Goal: Task Accomplishment & Management: Use online tool/utility

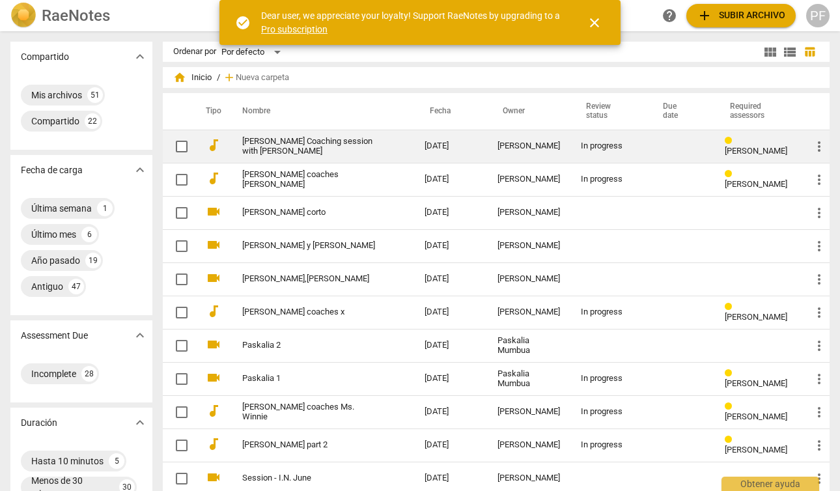
click at [351, 141] on link "[PERSON_NAME] Coaching session with [PERSON_NAME]" at bounding box center [309, 147] width 135 height 20
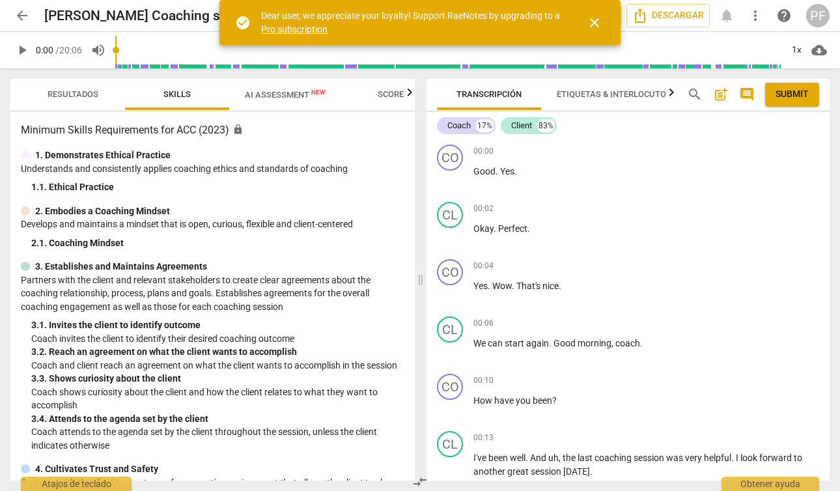
click at [594, 24] on span "close" at bounding box center [594, 23] width 16 height 16
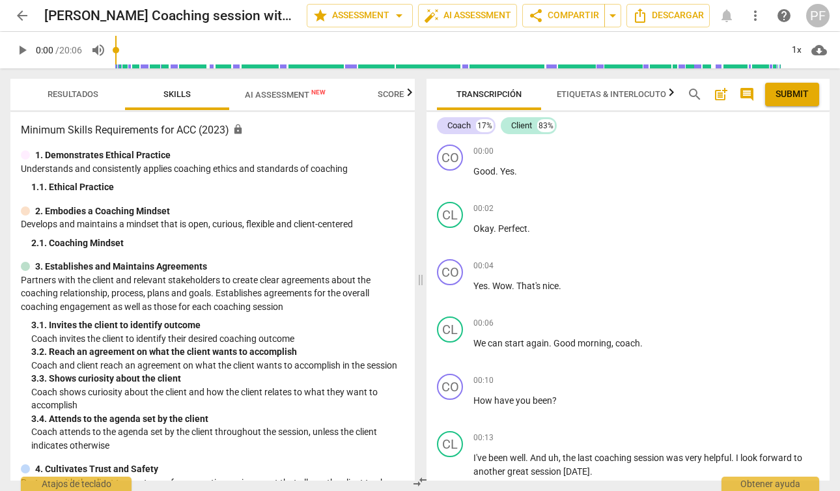
click at [19, 47] on span "play_arrow" at bounding box center [22, 50] width 16 height 16
click at [16, 51] on span "pause" at bounding box center [22, 50] width 16 height 16
click at [26, 49] on span "play_arrow" at bounding box center [22, 50] width 16 height 16
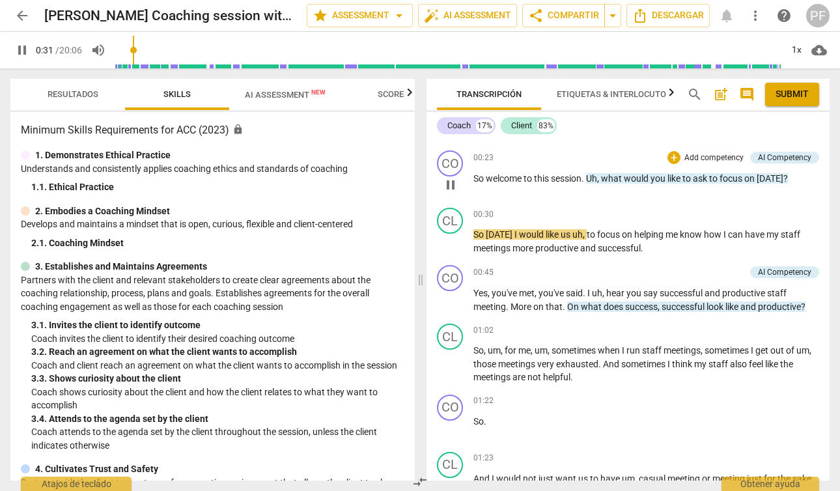
scroll to position [337, 0]
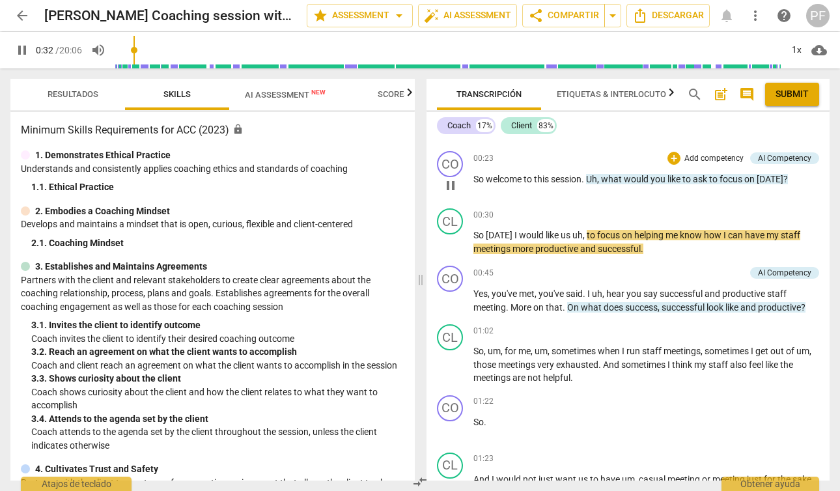
click at [730, 154] on p "Add competency" at bounding box center [714, 159] width 62 height 12
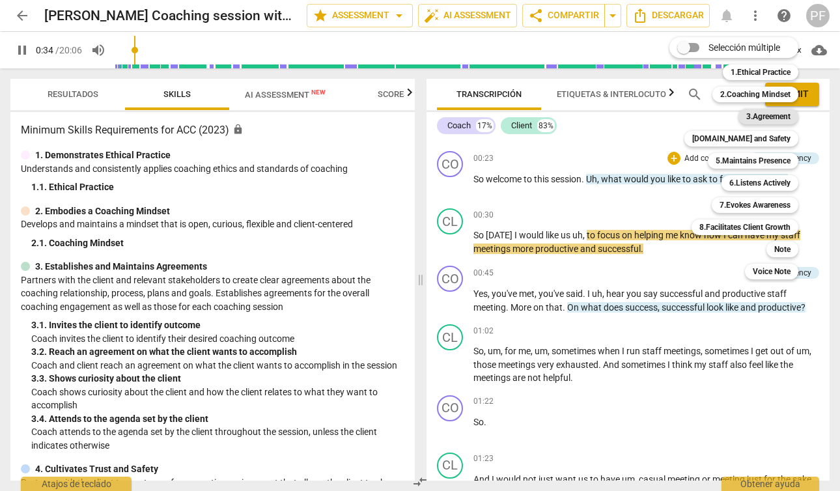
click at [766, 119] on b "3.Agreement" at bounding box center [768, 117] width 44 height 16
type input "35"
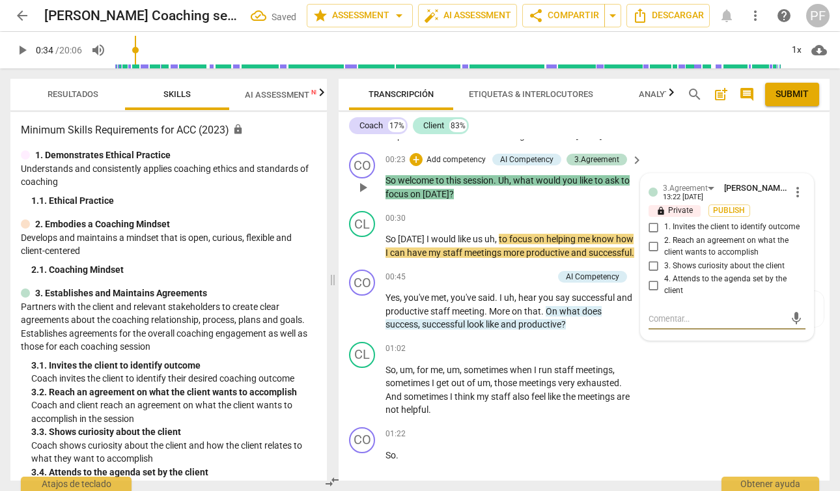
click at [652, 232] on input "1. Invites the client to identify outcome" at bounding box center [653, 227] width 21 height 16
checkbox input "true"
click at [801, 379] on div "CL play_arrow pause 01:02 + Add competency keyboard_arrow_right So , um , for m…" at bounding box center [583, 379] width 491 height 85
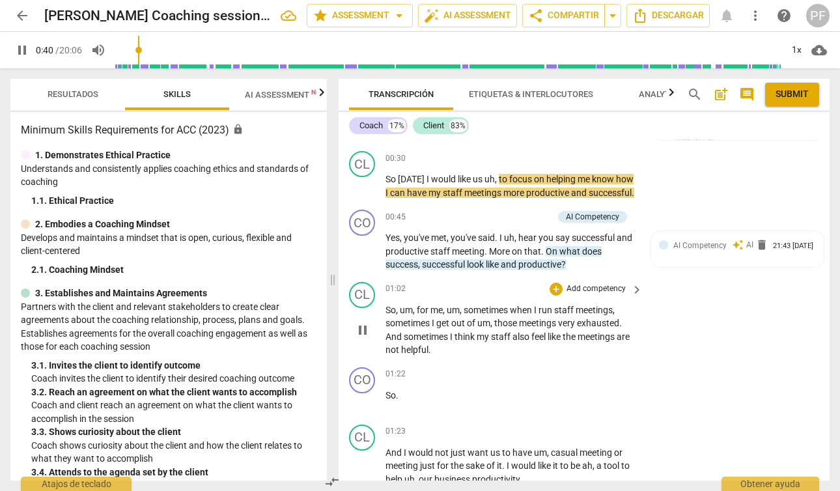
scroll to position [398, 0]
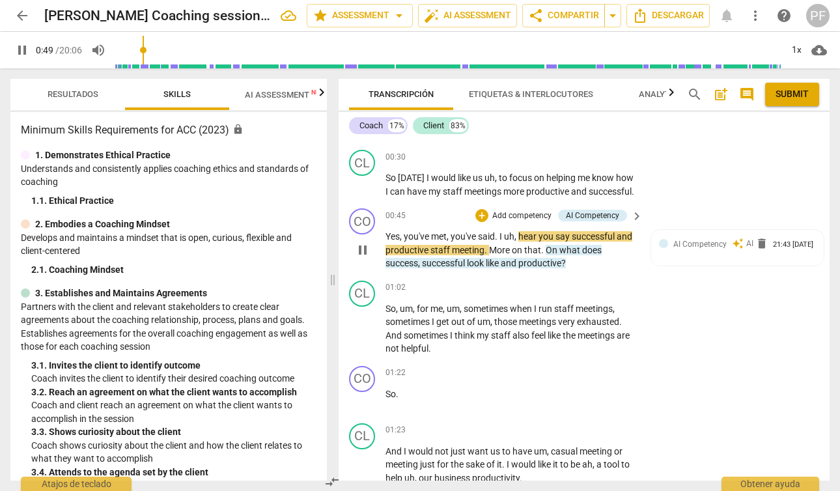
click at [515, 222] on p "Add competency" at bounding box center [522, 216] width 62 height 12
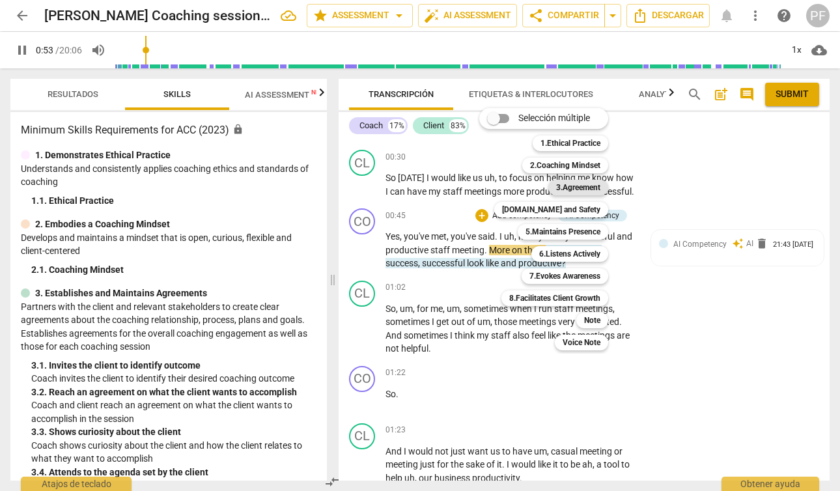
click at [599, 192] on b "3.Agreement" at bounding box center [578, 188] width 44 height 16
type input "54"
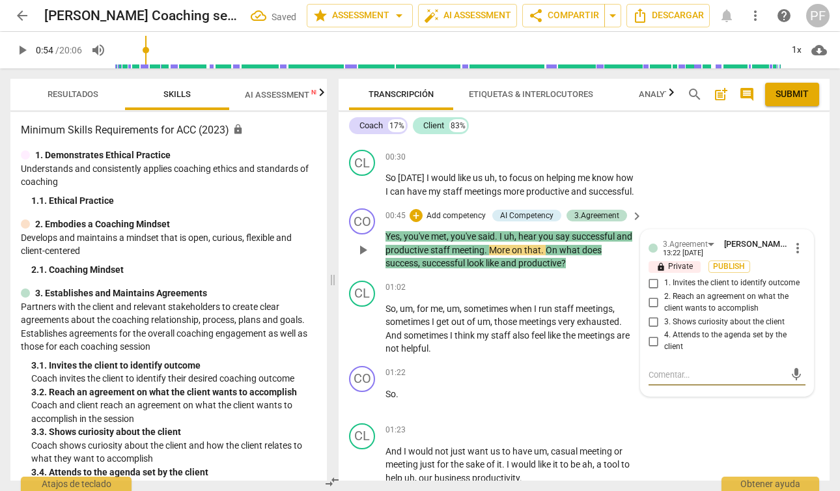
click at [653, 291] on input "1. Invites the client to identify outcome" at bounding box center [653, 283] width 21 height 16
checkbox input "true"
click at [709, 221] on div "CO play_arrow pause 00:45 + Add competency AI Competency 3.Agreement keyboard_a…" at bounding box center [583, 239] width 491 height 72
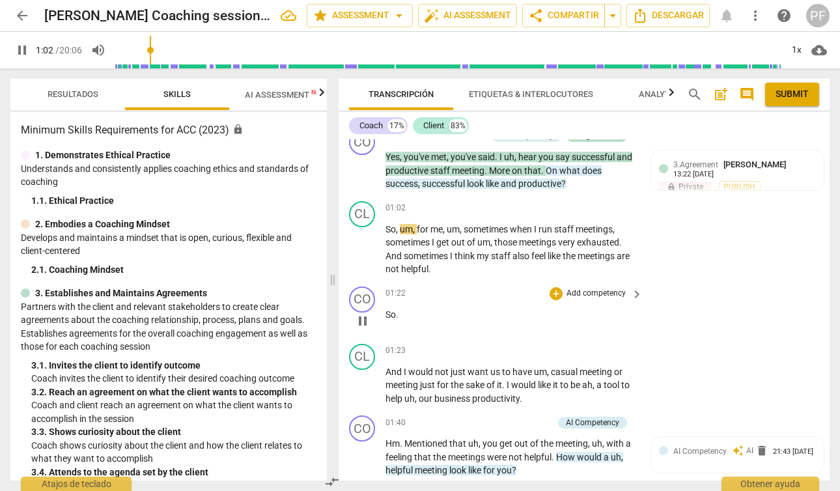
scroll to position [479, 0]
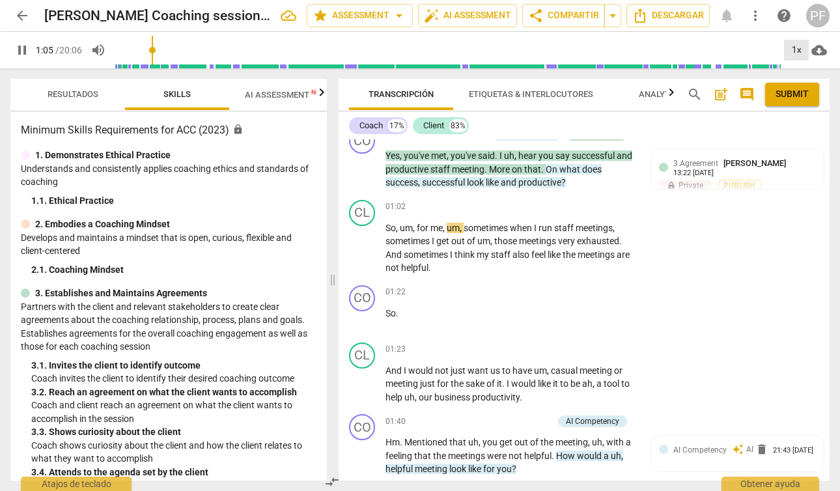
click at [803, 48] on div "1x" at bounding box center [796, 50] width 25 height 21
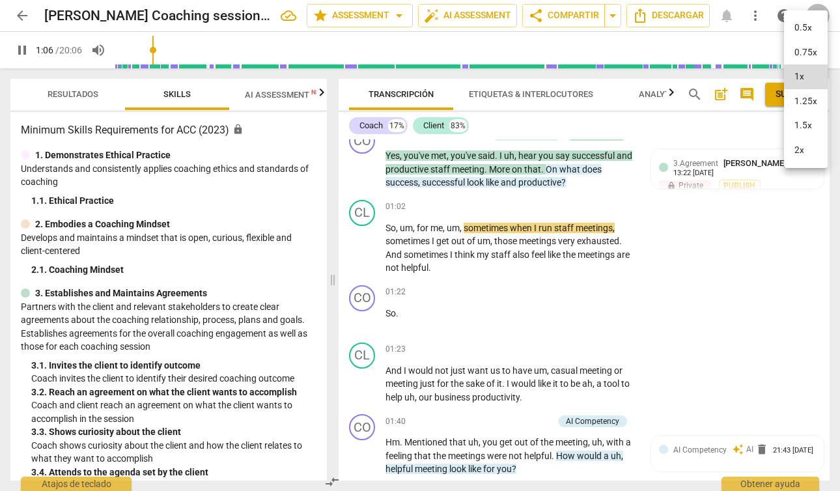
click at [812, 124] on li "1.5x" at bounding box center [806, 125] width 44 height 25
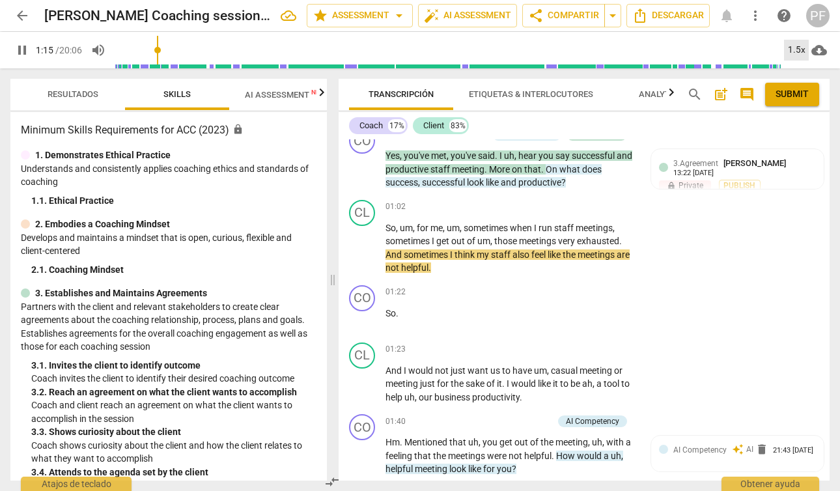
click at [799, 48] on div "1.5x" at bounding box center [796, 50] width 25 height 21
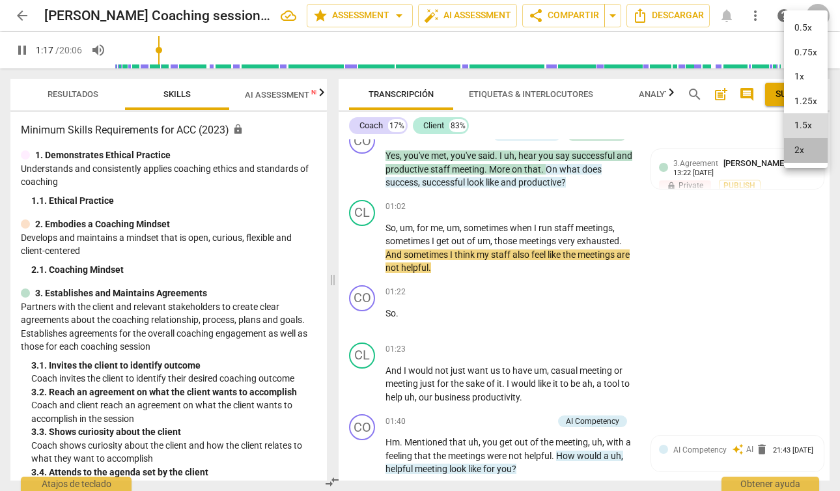
click at [802, 144] on li "2x" at bounding box center [806, 150] width 44 height 25
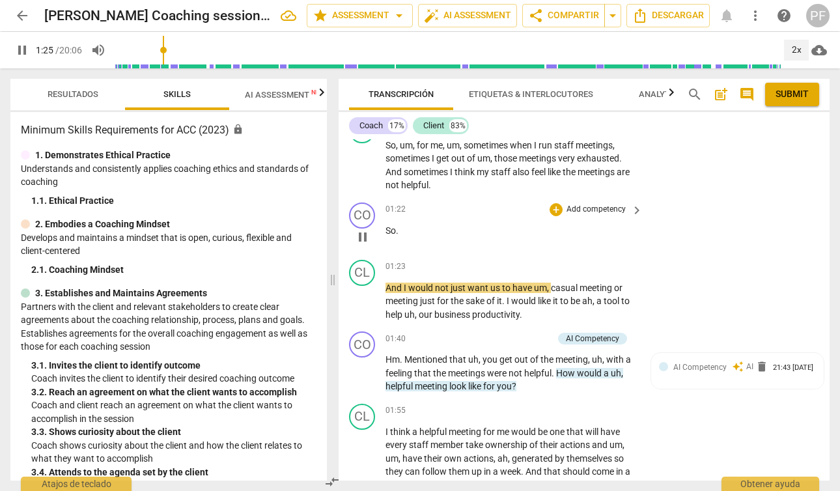
scroll to position [567, 0]
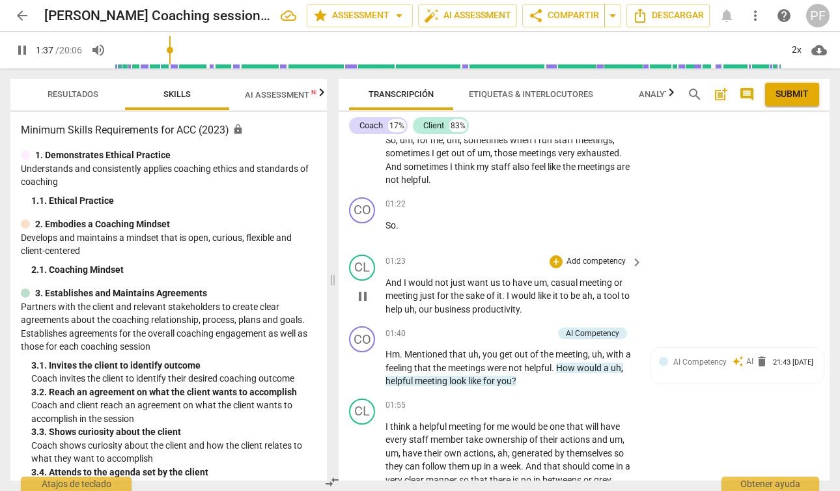
click at [364, 304] on span "pause" at bounding box center [363, 296] width 16 height 16
click at [385, 288] on span "And" at bounding box center [394, 282] width 18 height 10
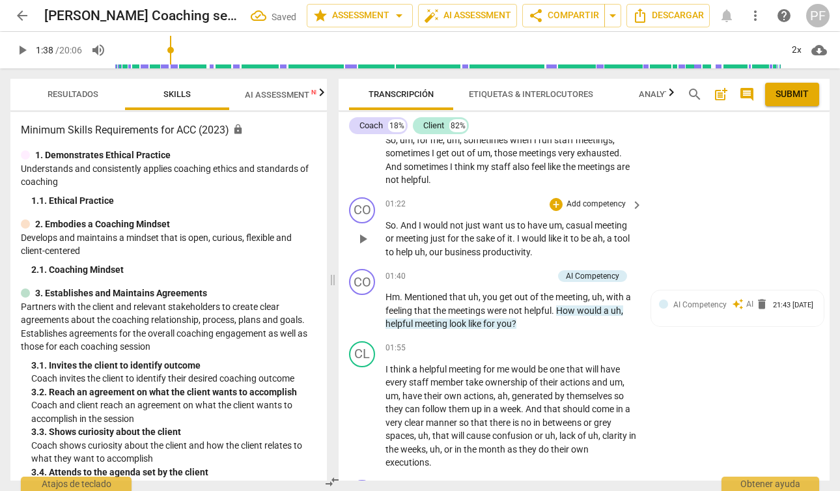
click at [386, 230] on span "So" at bounding box center [390, 225] width 10 height 10
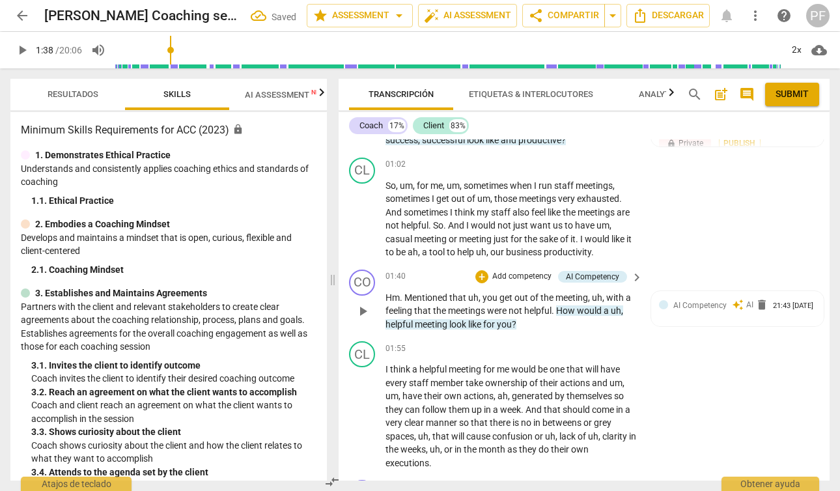
click at [361, 319] on span "play_arrow" at bounding box center [363, 311] width 16 height 16
click at [364, 319] on span "pause" at bounding box center [363, 311] width 16 height 16
type input "113"
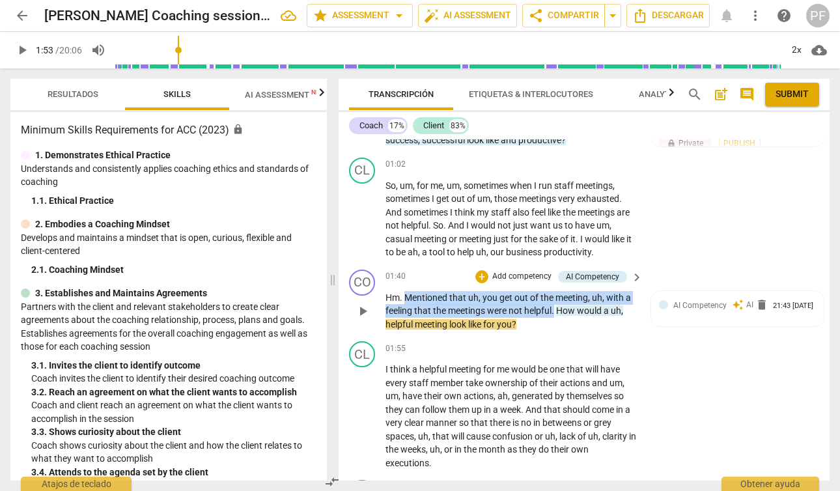
drag, startPoint x: 407, startPoint y: 312, endPoint x: 555, endPoint y: 324, distance: 148.9
click at [555, 324] on p "Hm . Mentioned that uh , you get out of the meeting , uh , with a feeling that …" at bounding box center [510, 311] width 251 height 40
click at [536, 282] on p "Add competency" at bounding box center [522, 277] width 62 height 12
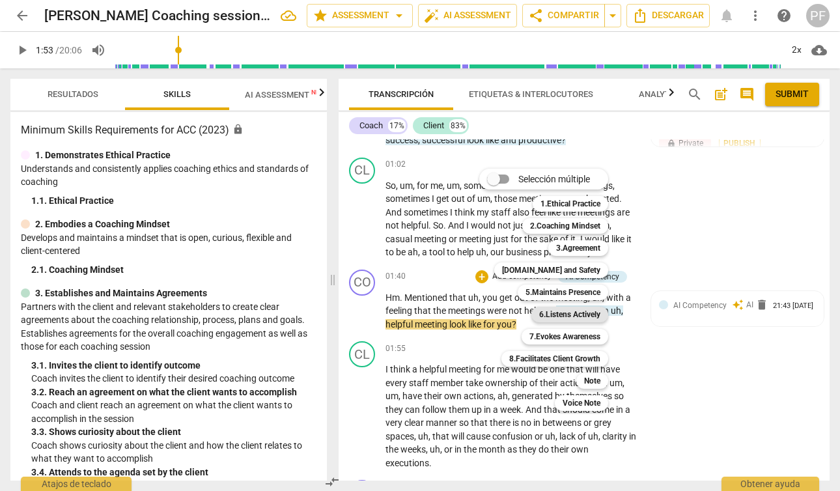
click at [594, 312] on b "6.Listens Actively" at bounding box center [569, 315] width 61 height 16
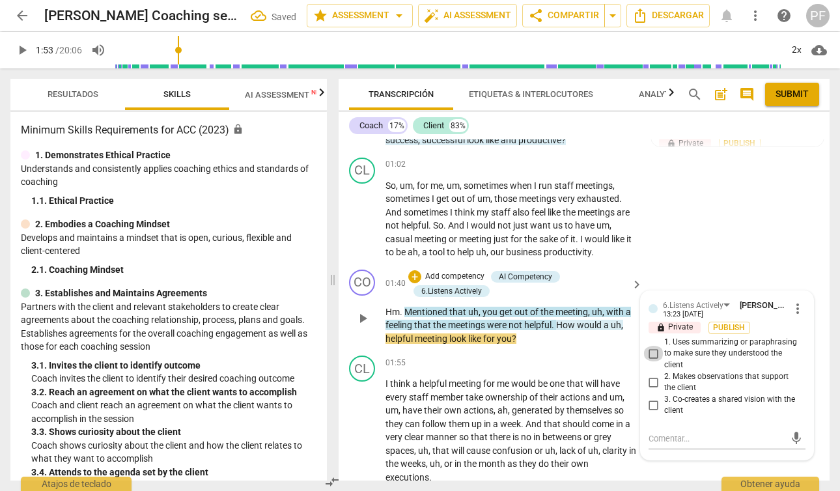
click at [653, 361] on input "1. Uses summarizing or paraphrasing to make sure they understood the client" at bounding box center [653, 354] width 21 height 16
checkbox input "true"
click at [570, 351] on div "CO play_arrow pause 01:40 + Add competency AI Competency 6.Listens Actively key…" at bounding box center [583, 307] width 491 height 87
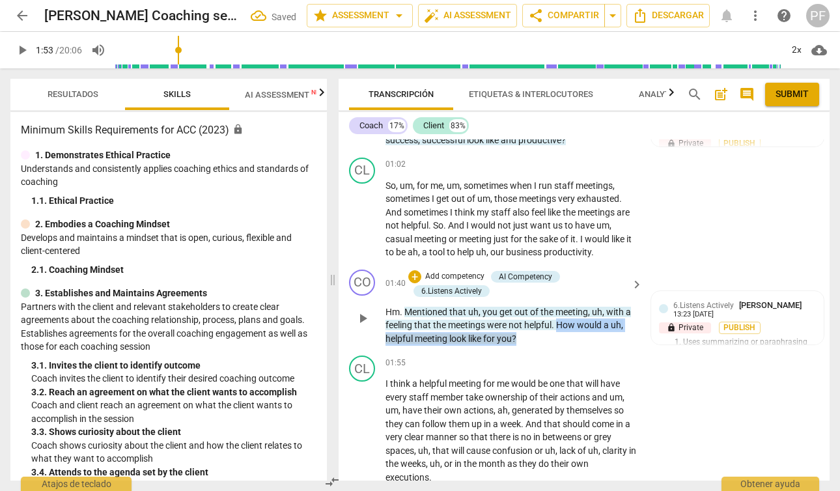
drag, startPoint x: 560, startPoint y: 340, endPoint x: 558, endPoint y: 356, distance: 15.7
click at [558, 346] on p "Hm . Mentioned that uh , you get out of the meeting , uh , with a feeling that …" at bounding box center [510, 325] width 251 height 40
click at [445, 282] on p "Add competency" at bounding box center [455, 277] width 62 height 12
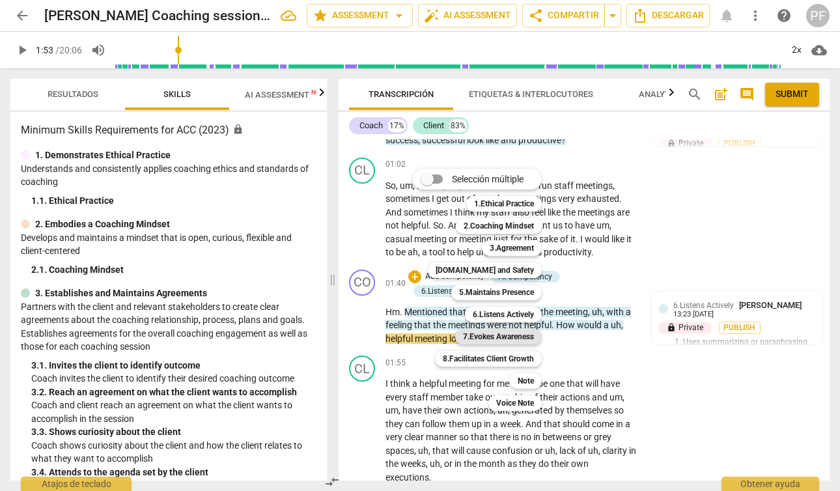
click at [527, 338] on b "7.Evokes Awareness" at bounding box center [498, 337] width 71 height 16
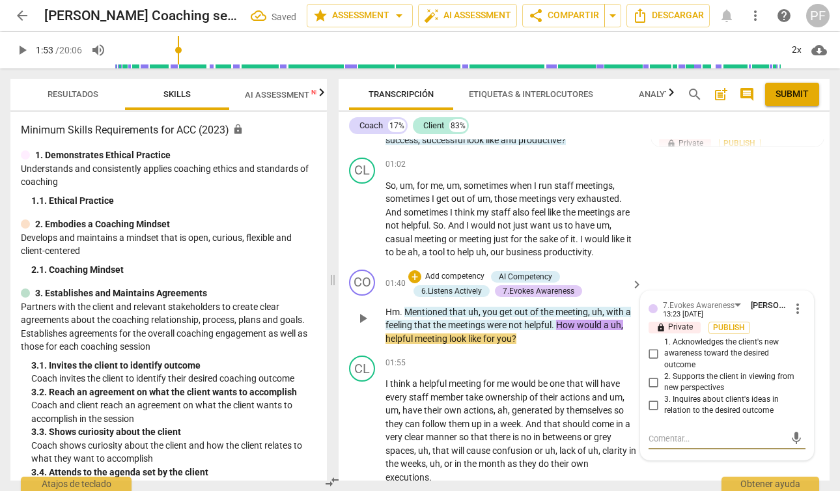
click at [655, 361] on input "1. Acknowledges the client's new awareness toward the desired outcome" at bounding box center [653, 354] width 21 height 16
checkbox input "true"
click at [359, 439] on span "play_arrow" at bounding box center [363, 431] width 16 height 16
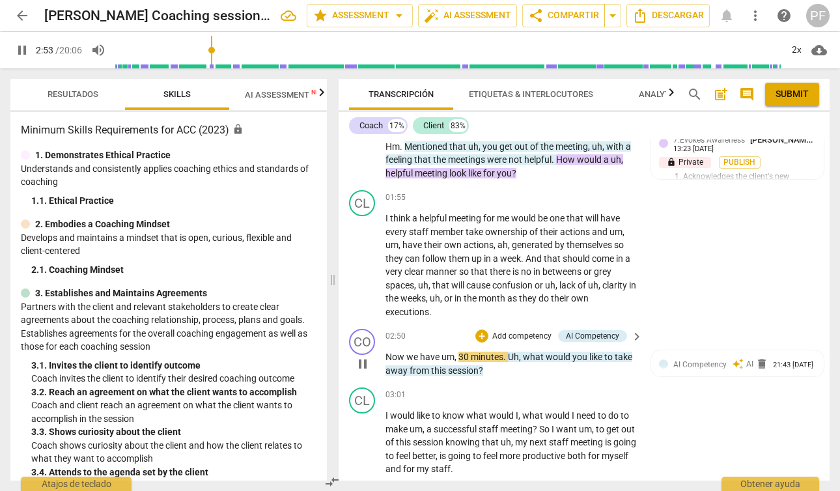
scroll to position [690, 0]
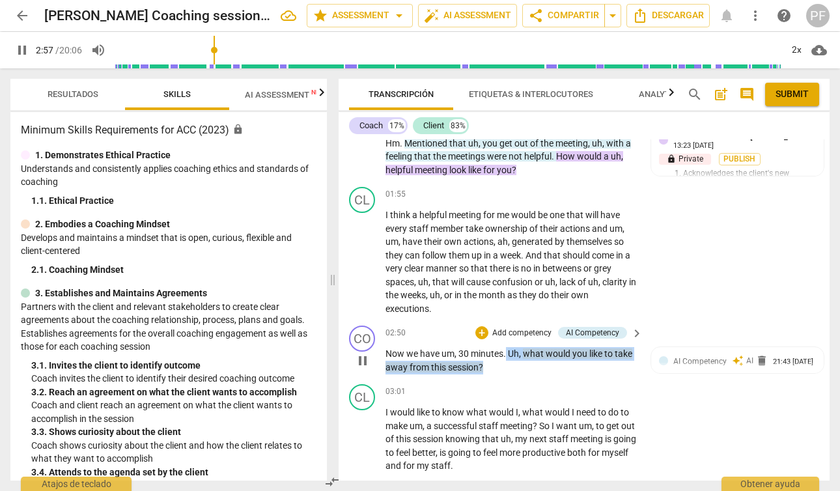
drag, startPoint x: 506, startPoint y: 365, endPoint x: 506, endPoint y: 379, distance: 13.7
click at [505, 374] on p "Now we have um , 30 minutes . Uh , what would you like to take away from this s…" at bounding box center [510, 360] width 251 height 27
click at [516, 339] on p "Add competency" at bounding box center [522, 333] width 62 height 12
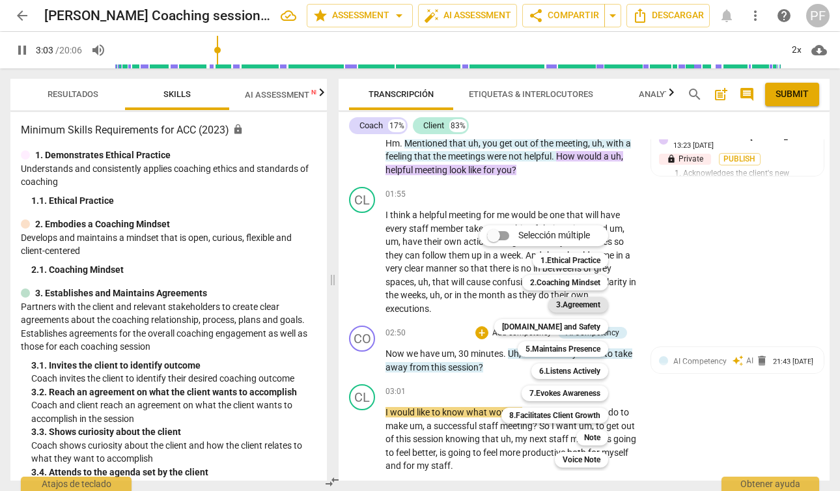
click at [579, 305] on b "3.Agreement" at bounding box center [578, 305] width 44 height 16
type input "184"
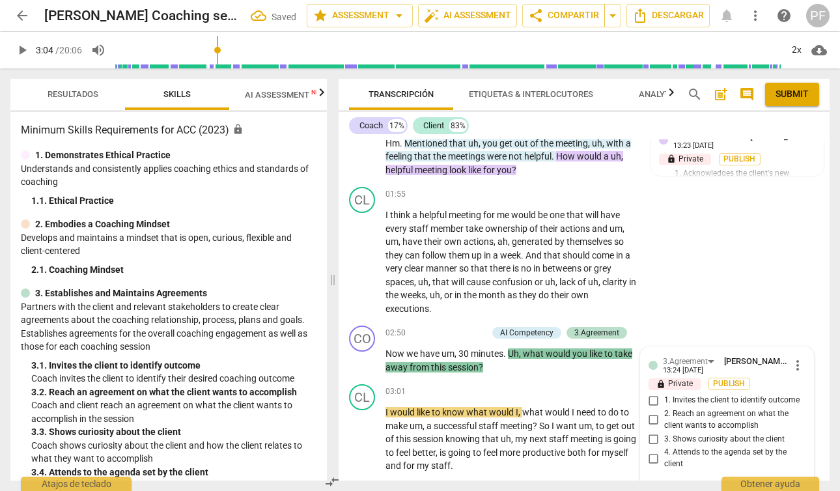
scroll to position [892, 0]
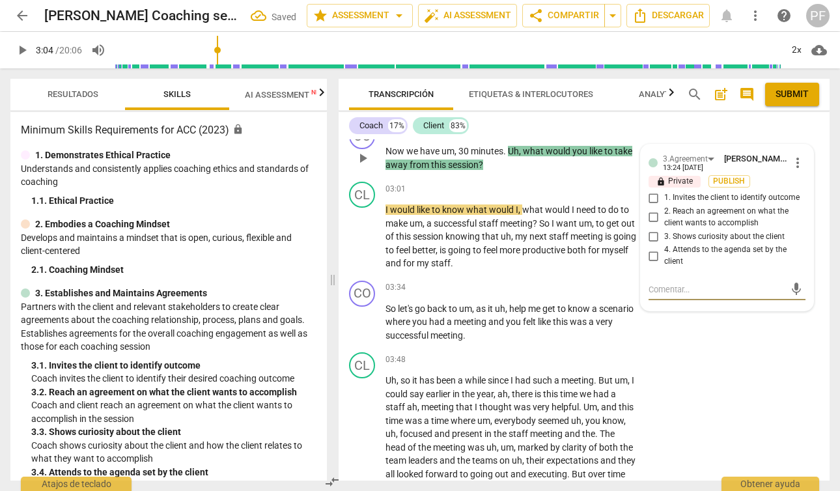
click at [652, 225] on input "2. Reach an agreement on what the client wants to accomplish" at bounding box center [653, 218] width 21 height 16
checkbox input "true"
click at [724, 384] on div "CL play_arrow pause 03:48 + Add competency keyboard_arrow_right Uh , so it has …" at bounding box center [583, 436] width 491 height 179
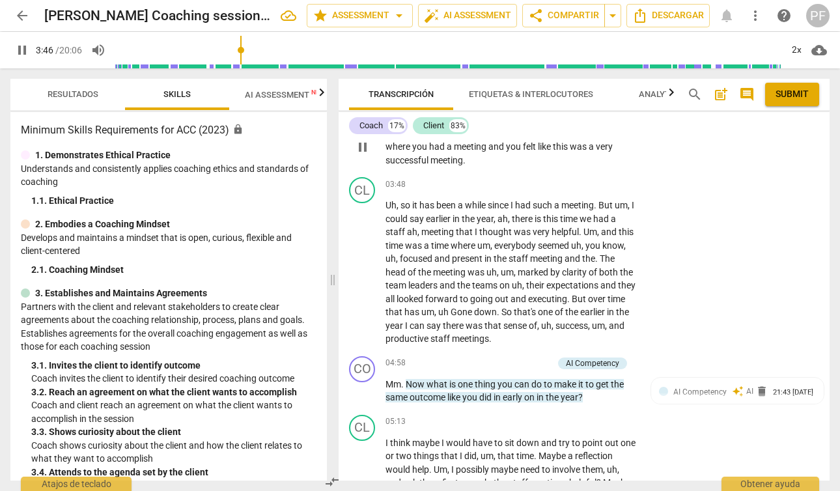
scroll to position [1068, 0]
drag, startPoint x: 363, startPoint y: 161, endPoint x: 394, endPoint y: 160, distance: 31.2
click at [363, 154] on span "pause" at bounding box center [363, 147] width 16 height 16
type input "236"
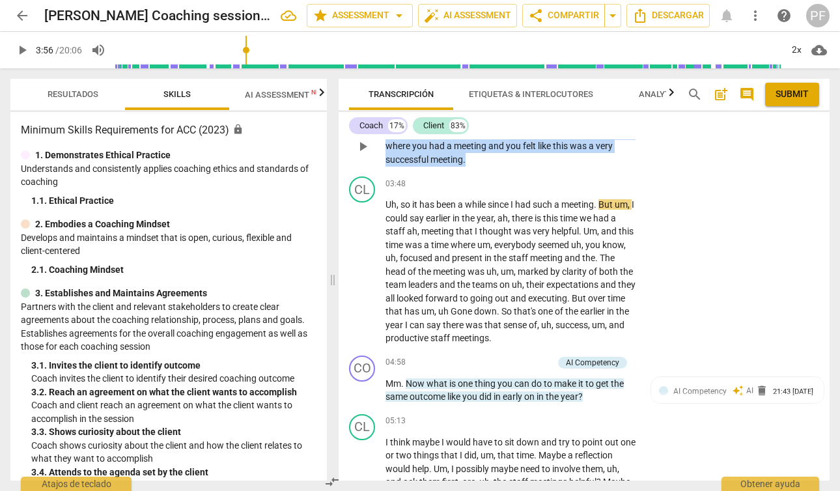
drag, startPoint x: 511, startPoint y: 148, endPoint x: 510, endPoint y: 169, distance: 21.5
click at [510, 167] on p "So let's go back to um , as it uh , help me get to know a scenario where you ha…" at bounding box center [510, 146] width 251 height 40
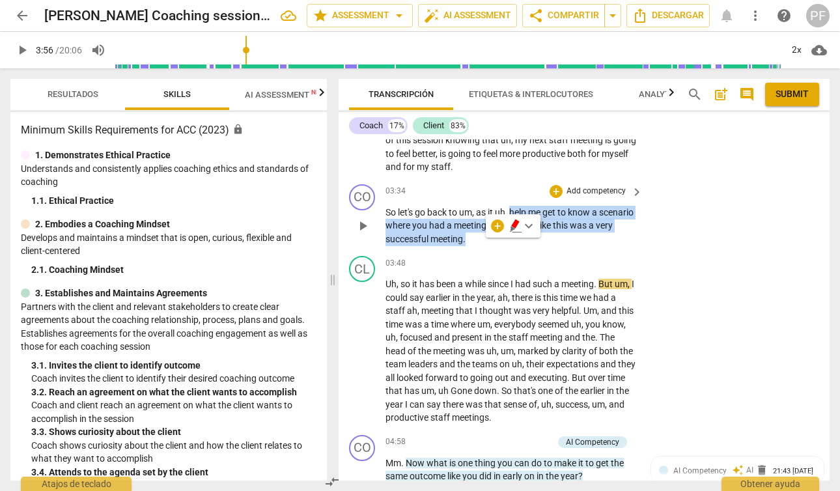
scroll to position [987, 0]
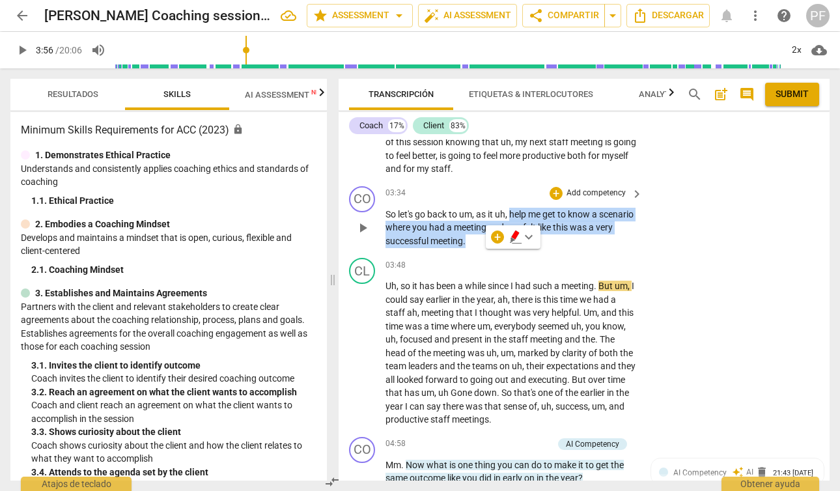
click at [586, 199] on p "Add competency" at bounding box center [596, 193] width 62 height 12
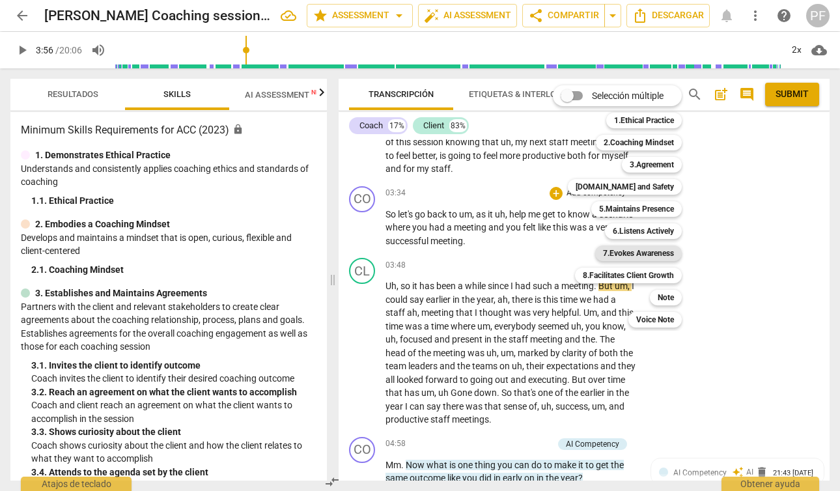
click at [662, 252] on b "7.Evokes Awareness" at bounding box center [638, 253] width 71 height 16
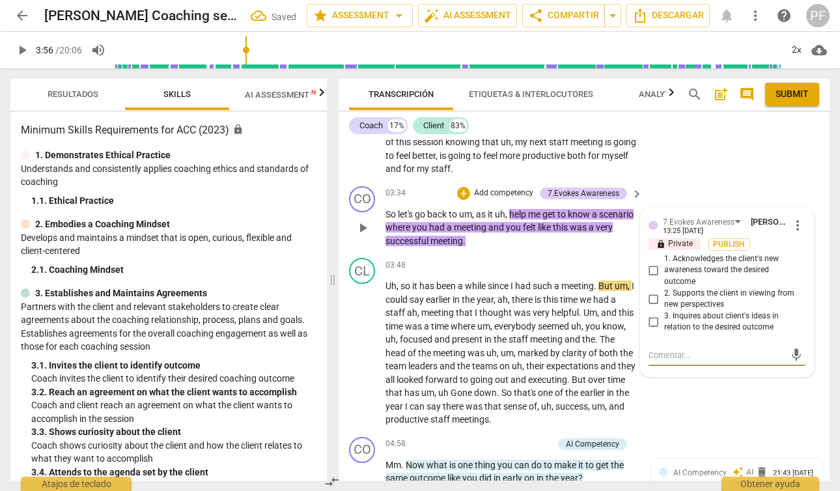
click at [654, 329] on input "3. Inquires about client's ideas in relation to the desired outcome" at bounding box center [653, 322] width 21 height 16
checkbox input "true"
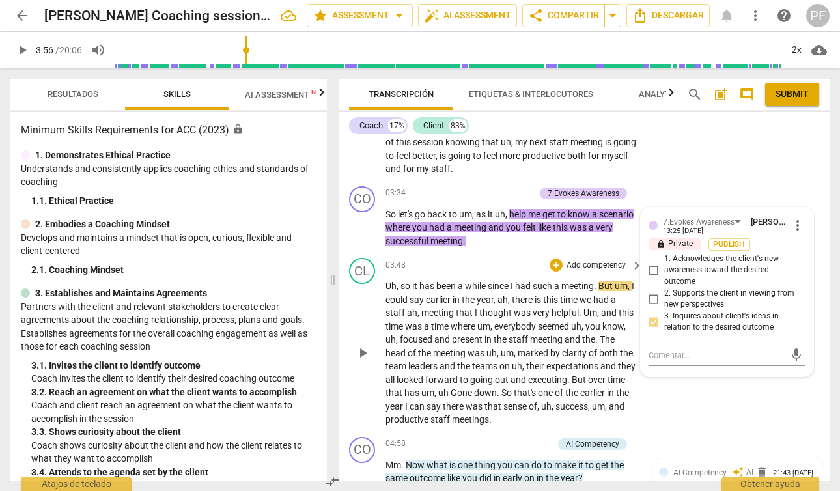
click at [363, 361] on span "play_arrow" at bounding box center [363, 353] width 16 height 16
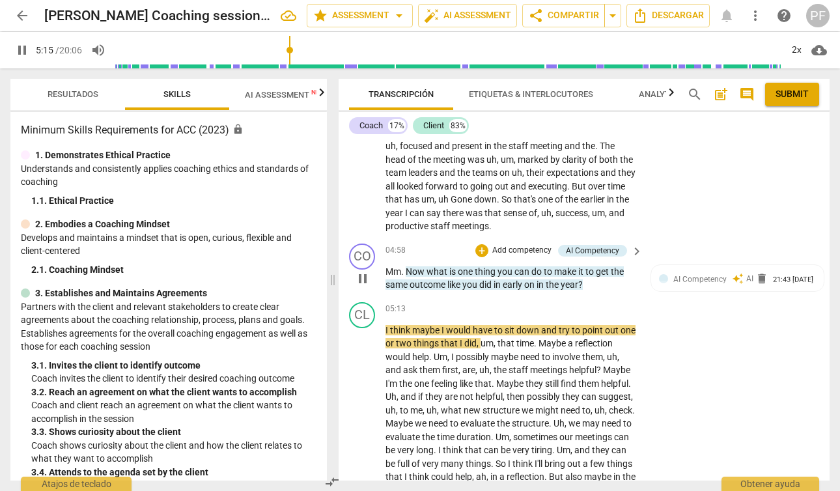
scroll to position [1181, 0]
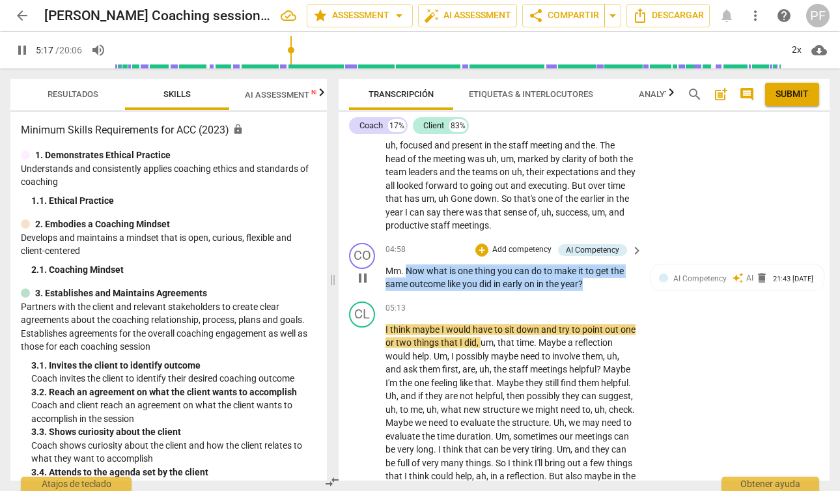
drag, startPoint x: 408, startPoint y: 284, endPoint x: 595, endPoint y: 296, distance: 187.2
click at [595, 291] on p "Mm . Now what is one thing you can do to make it to get the same outcome like y…" at bounding box center [510, 277] width 251 height 27
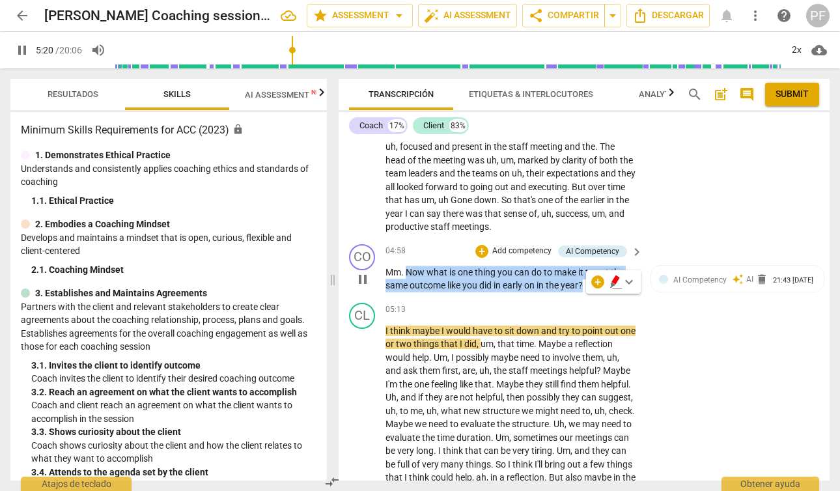
click at [534, 257] on p "Add competency" at bounding box center [522, 251] width 62 height 12
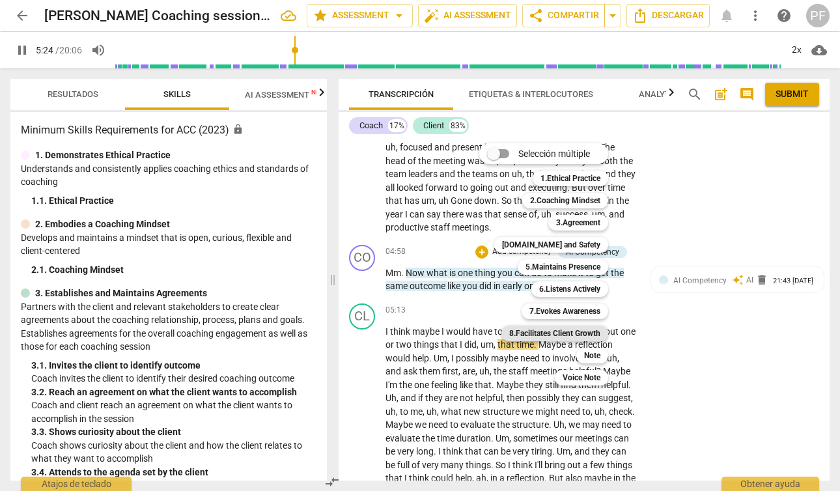
click at [585, 329] on b "8.Facilitates Client Growth" at bounding box center [554, 333] width 91 height 16
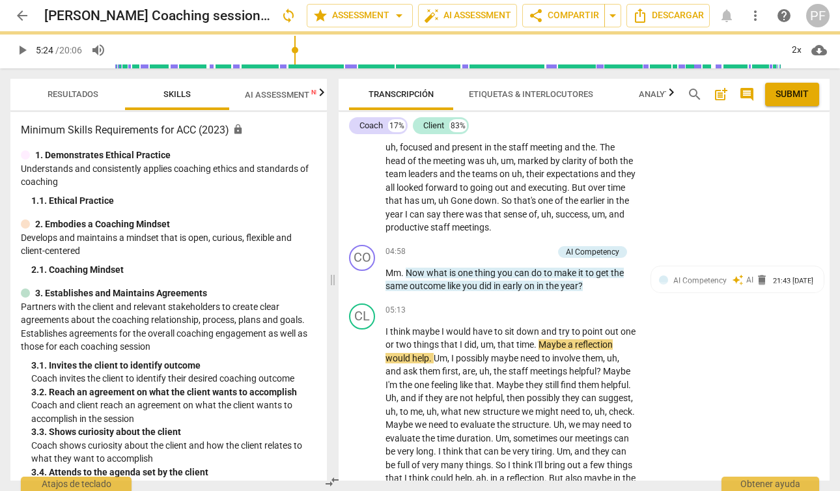
type input "325"
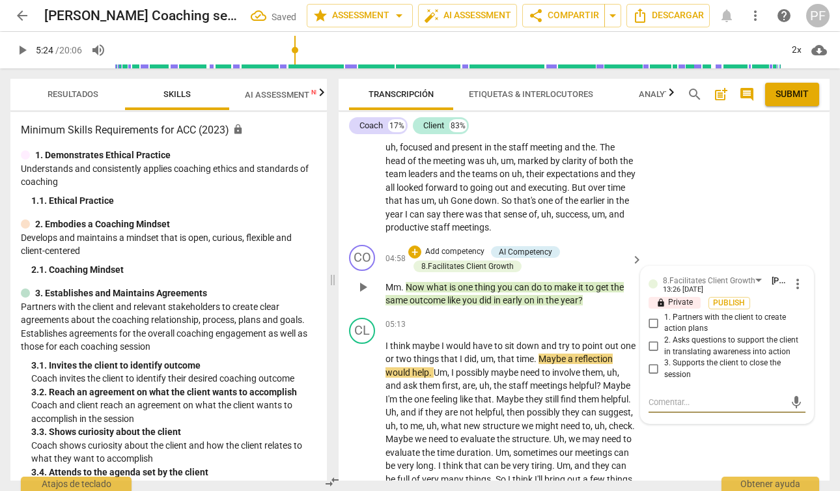
click at [653, 331] on input "1. Partners with the client to create action plans" at bounding box center [653, 323] width 21 height 16
checkbox input "true"
click at [676, 408] on textarea at bounding box center [716, 402] width 136 height 12
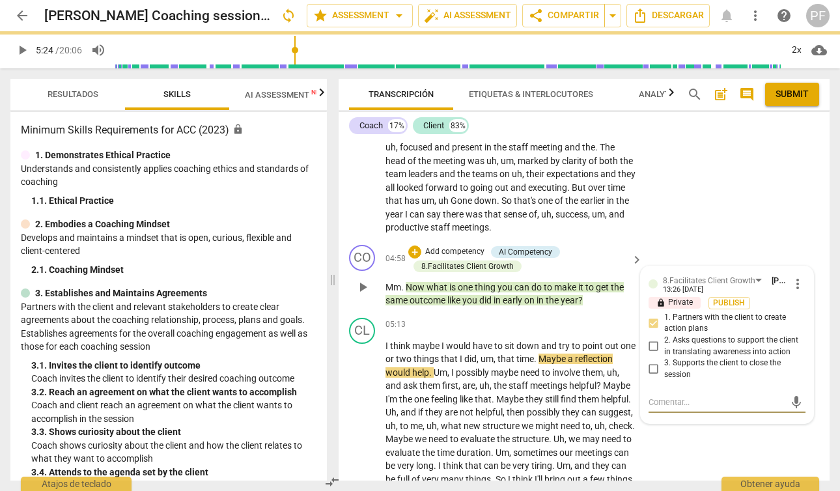
type textarea "t"
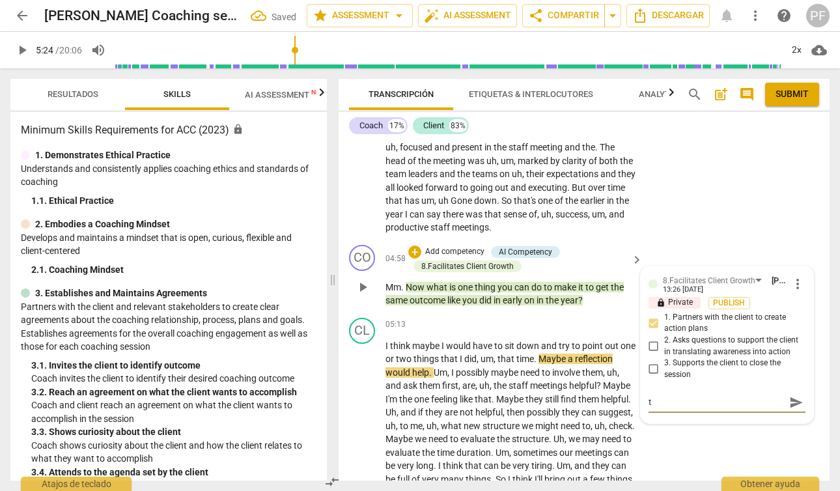
type textarea "to"
type textarea "too"
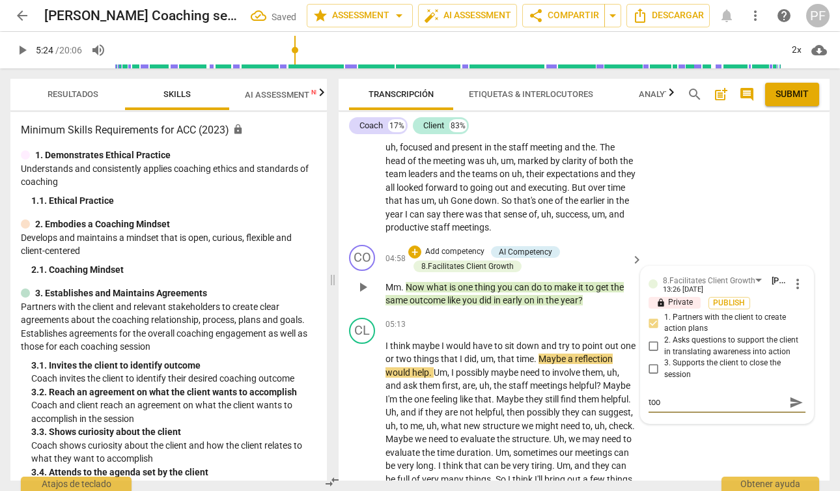
type textarea "too"
type textarea "too e"
type textarea "too ea"
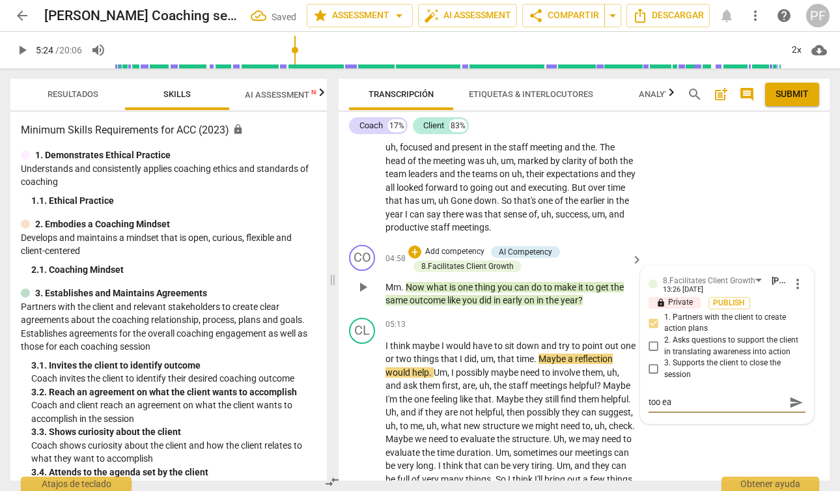
type textarea "too ear"
type textarea "too [PERSON_NAME]"
type textarea "too early"
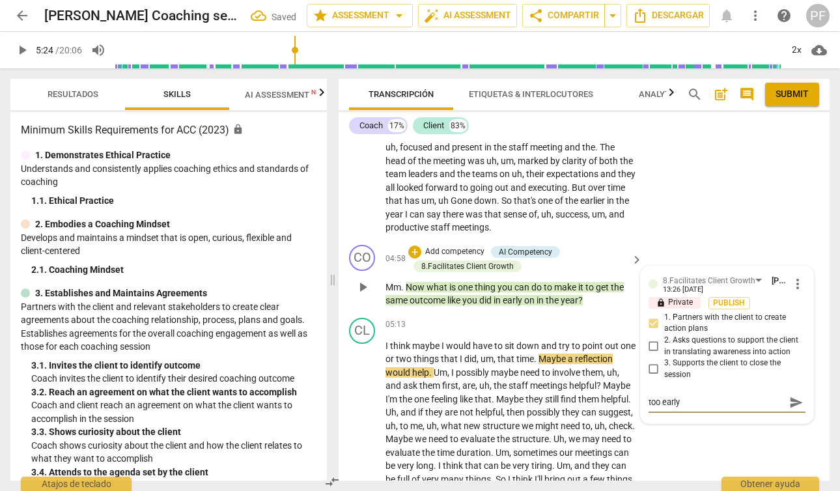
type textarea "too early"
click at [786, 410] on span "send" at bounding box center [795, 402] width 19 height 16
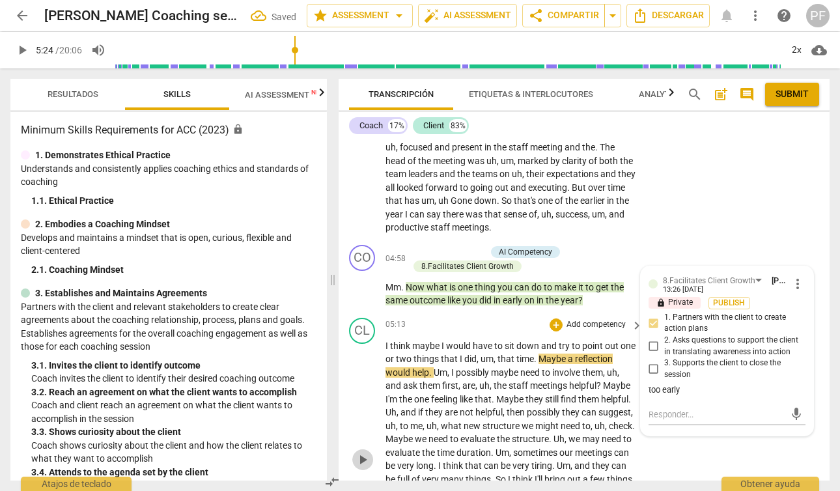
click at [365, 467] on span "play_arrow" at bounding box center [363, 460] width 16 height 16
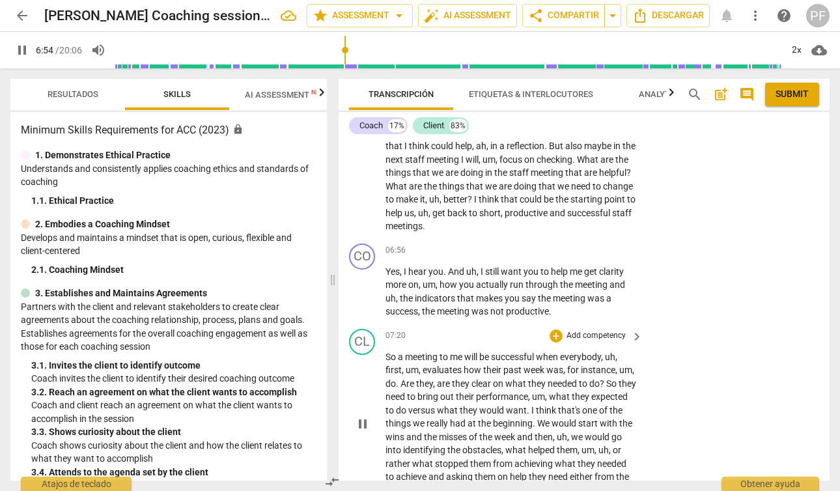
scroll to position [1526, 0]
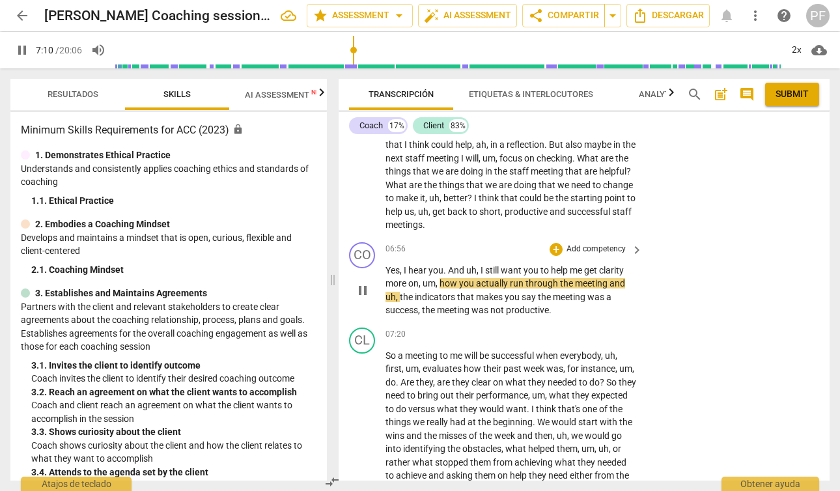
click at [365, 298] on span "pause" at bounding box center [363, 290] width 16 height 16
type input "432"
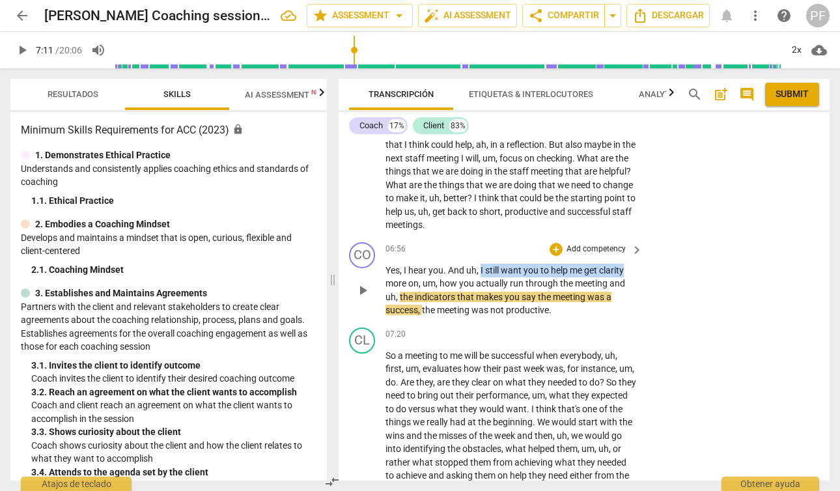
drag, startPoint x: 497, startPoint y: 282, endPoint x: 624, endPoint y: 282, distance: 127.6
click at [624, 282] on p "Yes , I hear you . And uh , I still want you to help me get clarity more on , u…" at bounding box center [510, 290] width 251 height 53
click at [597, 255] on p "Add competency" at bounding box center [596, 249] width 62 height 12
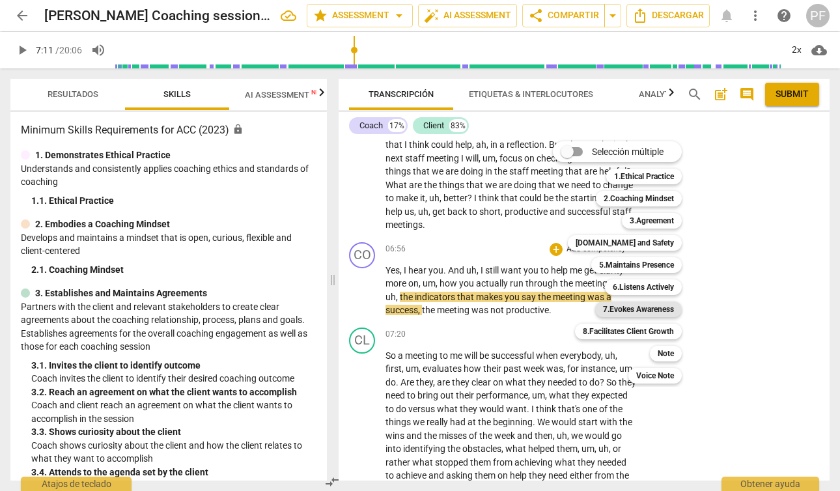
click at [664, 310] on b "7.Evokes Awareness" at bounding box center [638, 309] width 71 height 16
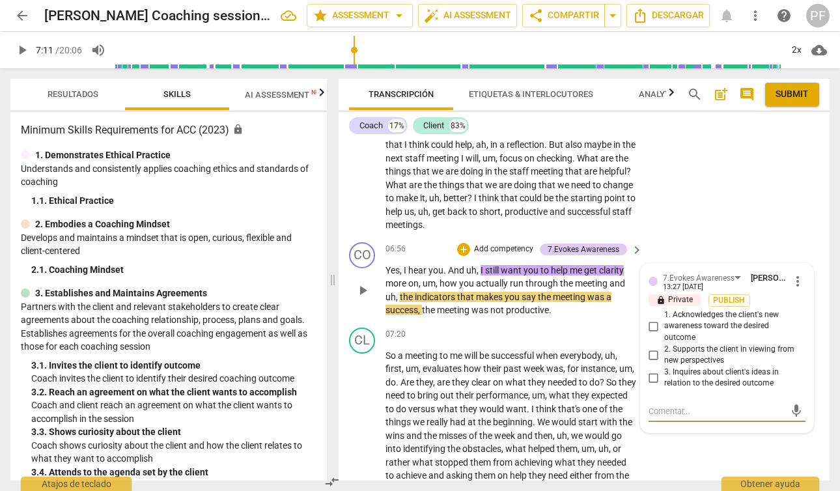
click at [653, 385] on input "3. Inquires about client's ideas in relation to the desired outcome" at bounding box center [653, 378] width 21 height 16
checkbox input "true"
click at [657, 282] on div "7.Evokes Awareness [PERSON_NAME] 13:27 [DATE] more_vert lock Private Publish 1.…" at bounding box center [726, 348] width 172 height 169
drag, startPoint x: 627, startPoint y: 286, endPoint x: 480, endPoint y: 285, distance: 147.1
click at [480, 285] on p "Yes , I hear you . And uh , I still want you to help me get clarity more on , u…" at bounding box center [510, 290] width 251 height 53
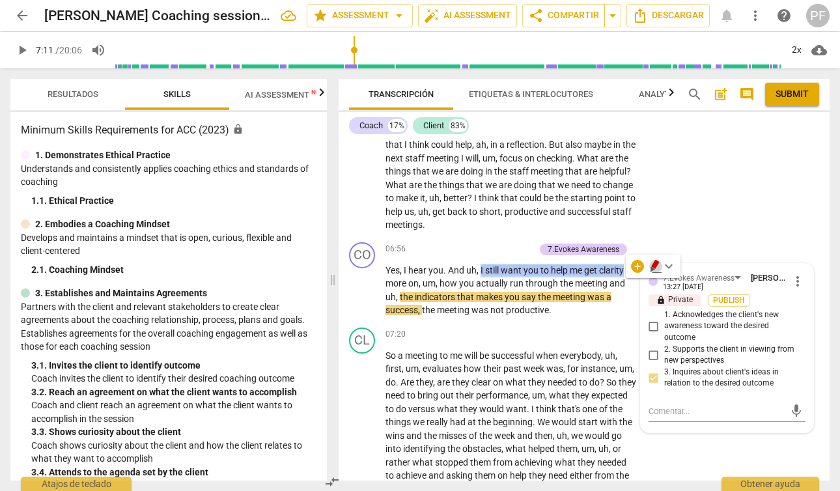
click at [655, 266] on icon "button" at bounding box center [655, 264] width 8 height 9
drag, startPoint x: 629, startPoint y: 283, endPoint x: 540, endPoint y: 277, distance: 90.0
click at [479, 280] on p "Yes , I hear you . And uh , I still want you to help me get clarity more on , u…" at bounding box center [510, 290] width 251 height 53
click at [672, 266] on span "keyboard_arrow_down" at bounding box center [669, 266] width 16 height 16
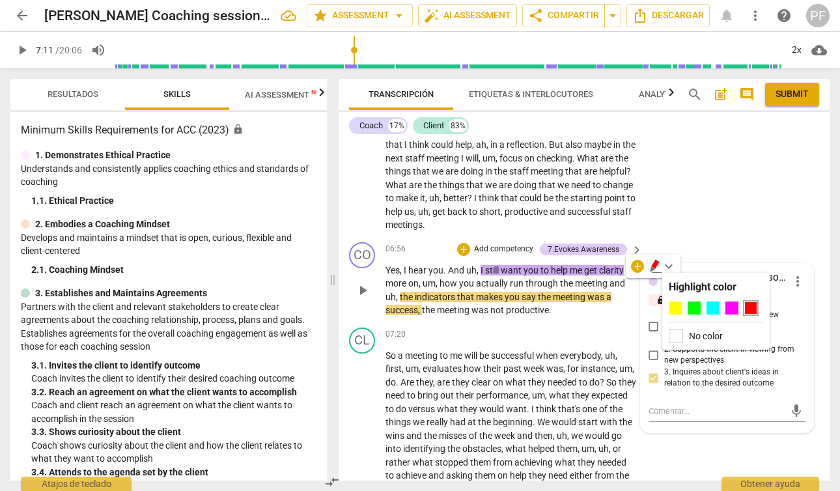
click at [748, 309] on div at bounding box center [750, 307] width 13 height 13
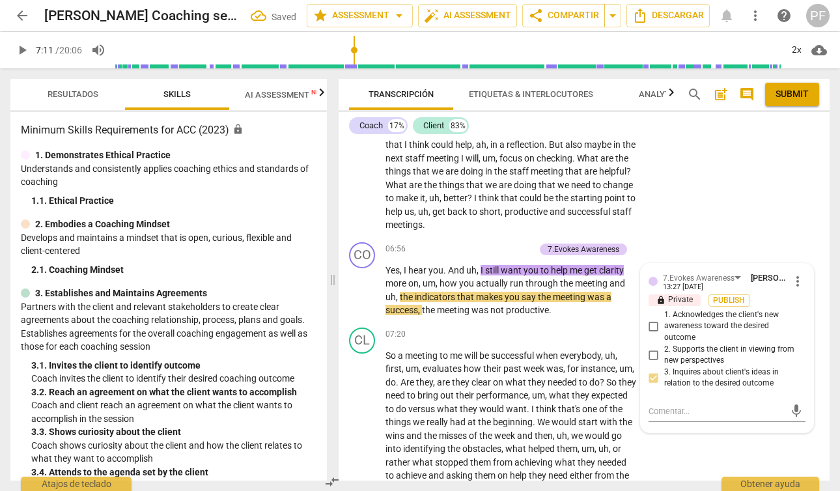
click at [676, 237] on div "CL play_arrow pause 05:13 + Add competency keyboard_arrow_right I think maybe I…" at bounding box center [583, 101] width 491 height 272
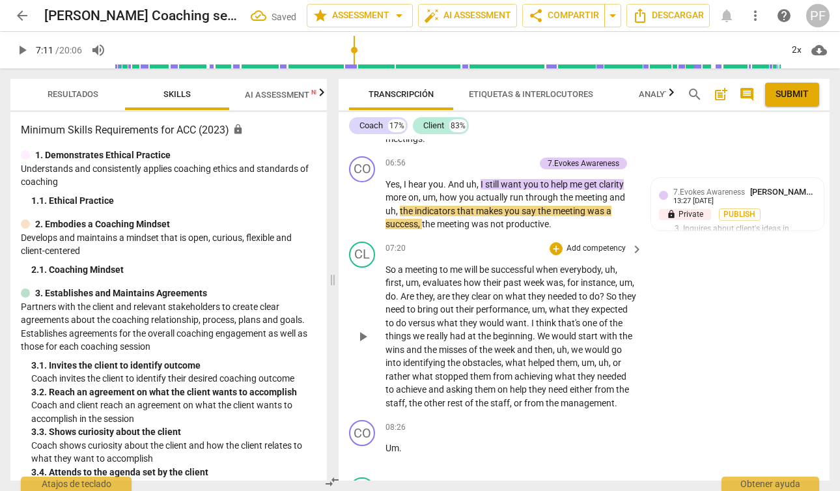
scroll to position [1679, 0]
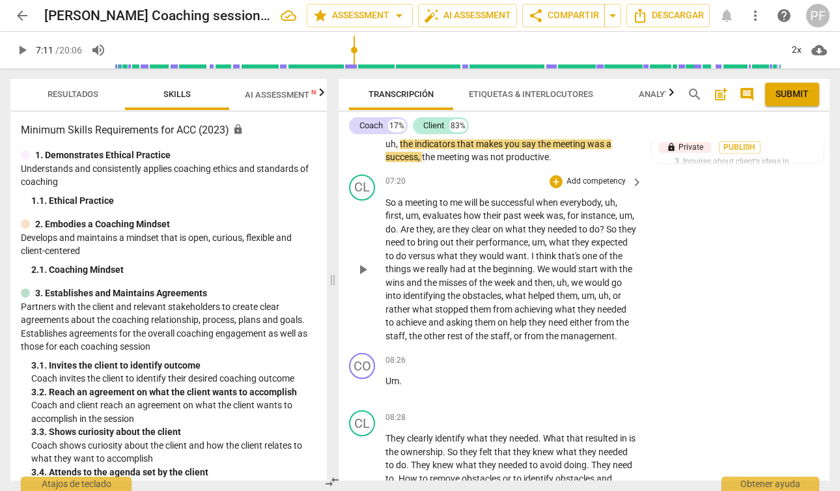
click at [364, 277] on span "play_arrow" at bounding box center [363, 270] width 16 height 16
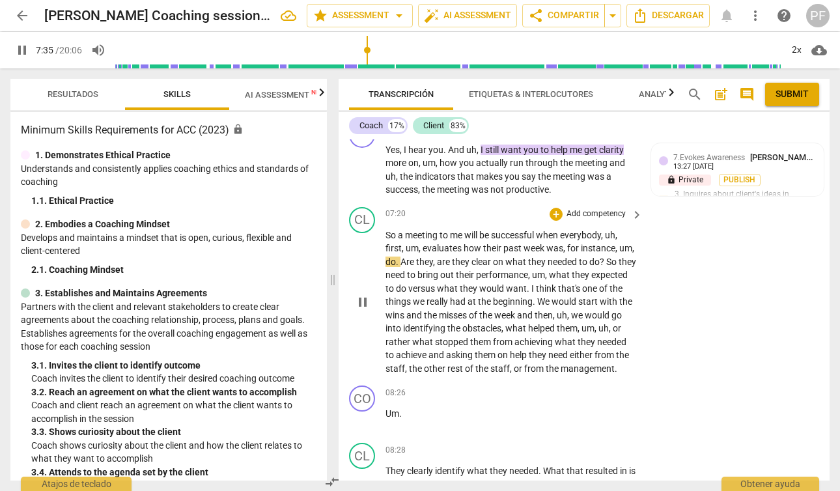
scroll to position [1652, 0]
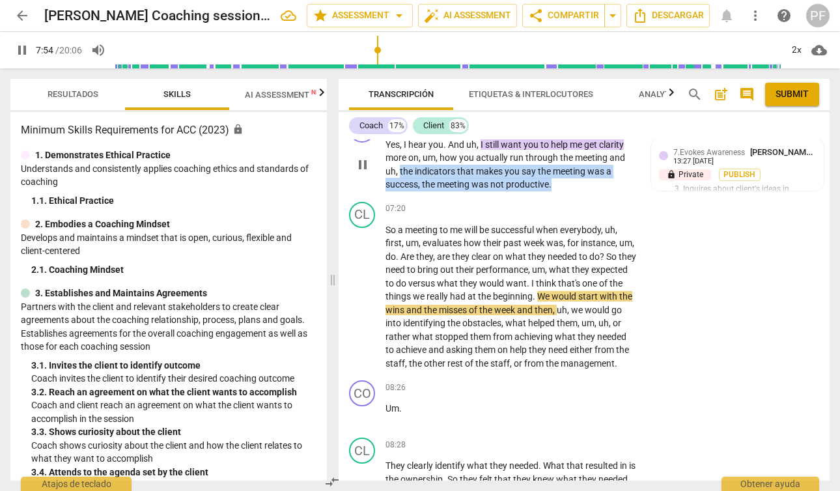
drag, startPoint x: 400, startPoint y: 184, endPoint x: 563, endPoint y: 196, distance: 163.2
click at [563, 191] on p "Yes , I hear you . And uh , I still want you to help me get clarity more on , u…" at bounding box center [510, 164] width 251 height 53
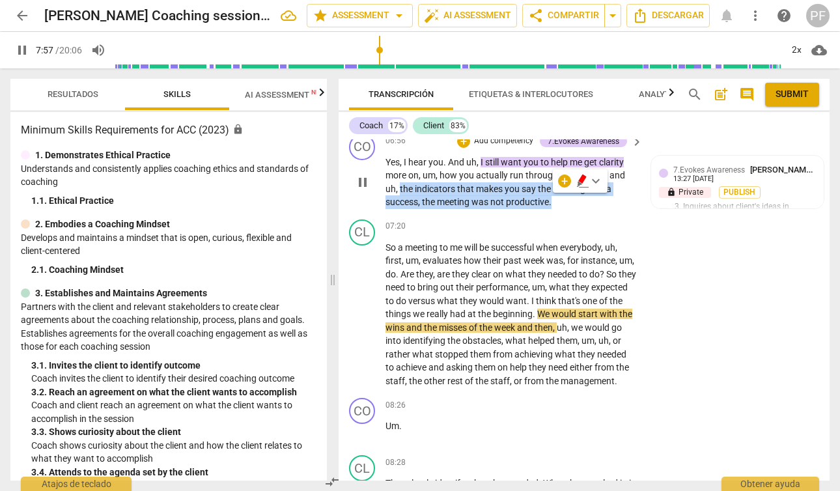
scroll to position [1630, 0]
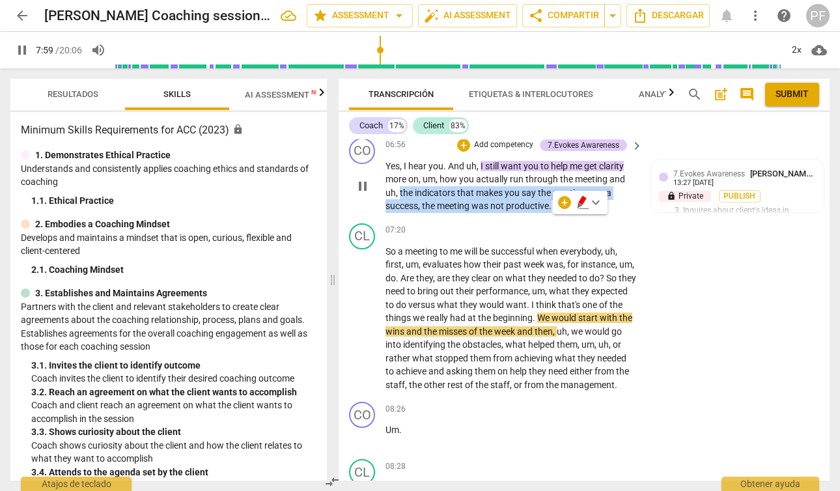
click at [510, 151] on p "Add competency" at bounding box center [504, 145] width 62 height 12
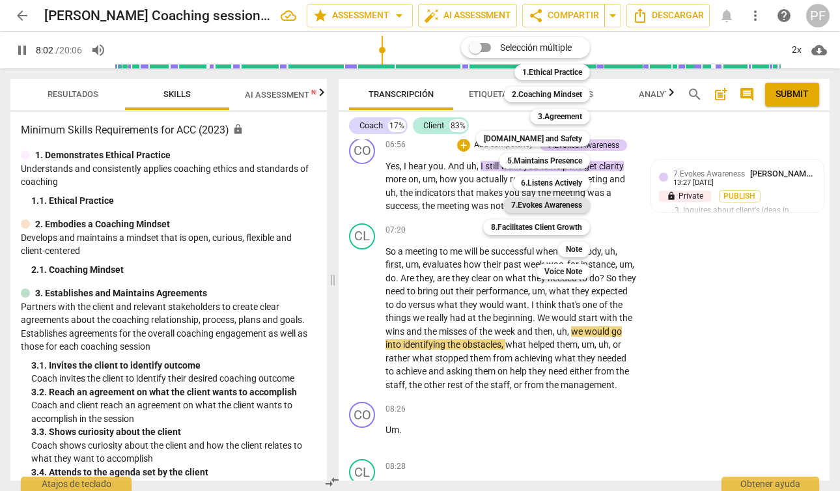
click at [571, 208] on b "7.Evokes Awareness" at bounding box center [546, 205] width 71 height 16
type input "483"
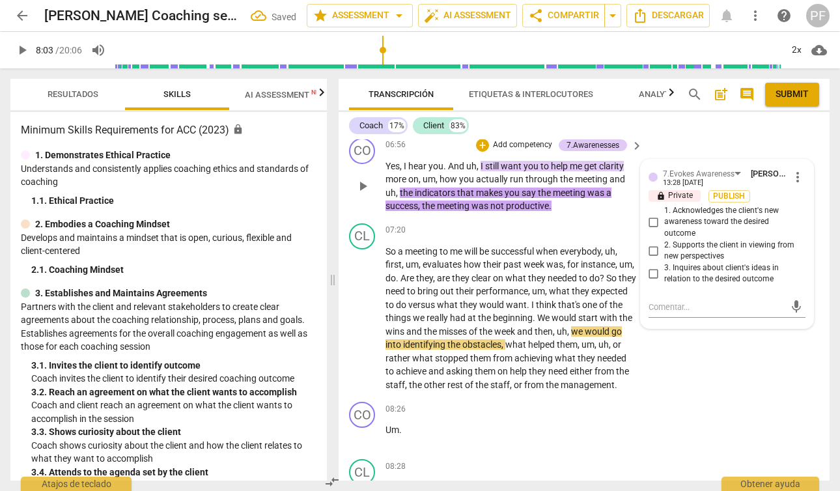
click at [697, 285] on span "3. Inquires about client's ideas in relation to the desired outcome" at bounding box center [732, 273] width 136 height 23
click at [664, 281] on input "3. Inquires about client's ideas in relation to the desired outcome" at bounding box center [653, 274] width 21 height 16
checkbox input "true"
click at [360, 326] on span "play_arrow" at bounding box center [363, 318] width 16 height 16
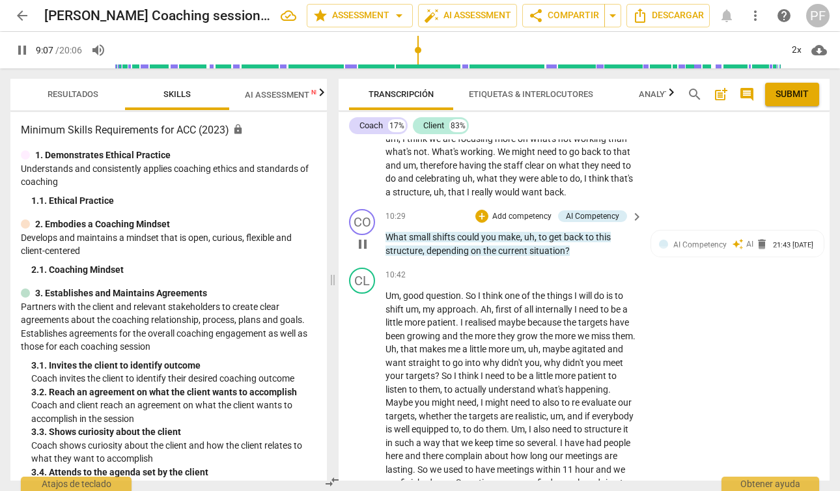
scroll to position [2216, 0]
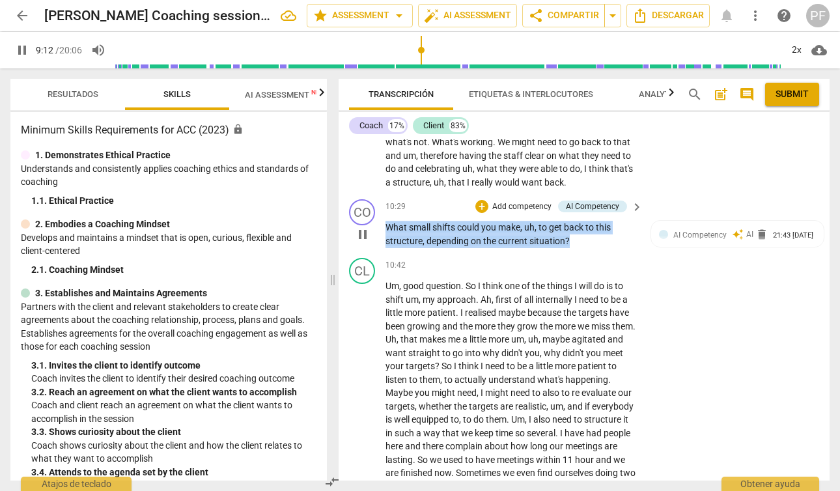
drag, startPoint x: 385, startPoint y: 266, endPoint x: 568, endPoint y: 288, distance: 183.6
click at [568, 253] on div "CO play_arrow pause 10:29 + Add competency AI Competency keyboard_arrow_right W…" at bounding box center [583, 223] width 491 height 59
click at [523, 213] on p "Add competency" at bounding box center [522, 207] width 62 height 12
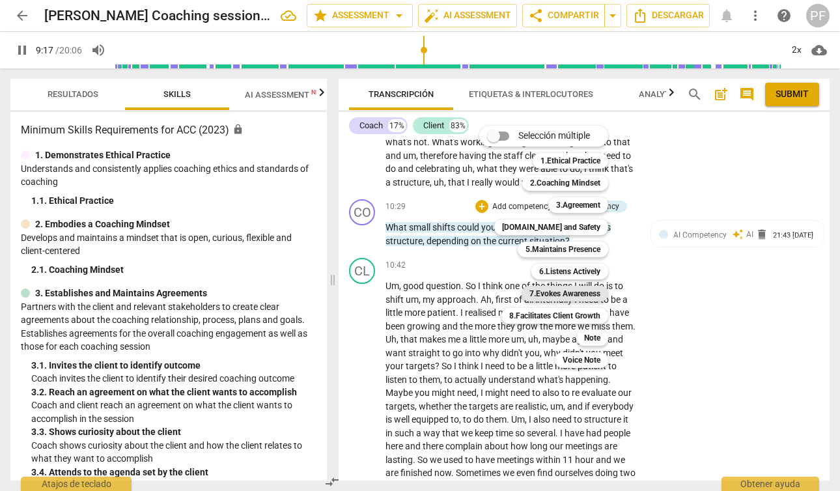
click at [584, 292] on b "7.Evokes Awareness" at bounding box center [564, 294] width 71 height 16
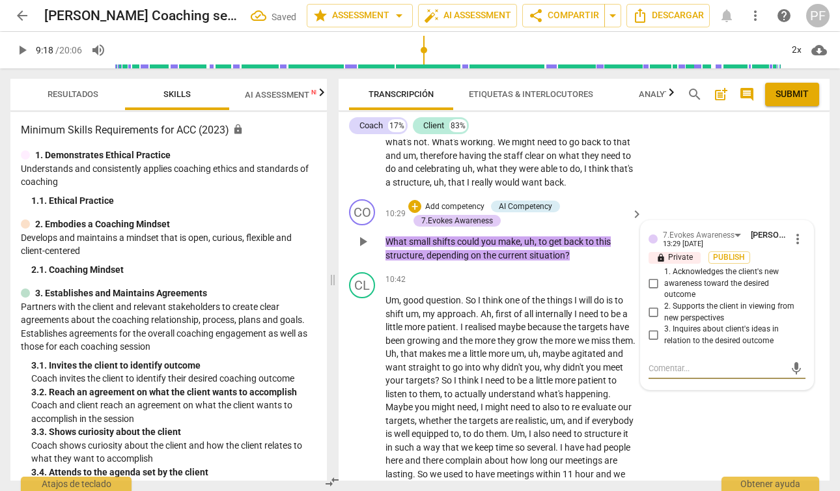
click at [791, 247] on span "more_vert" at bounding box center [798, 239] width 16 height 16
click at [804, 302] on li "Borrar" at bounding box center [807, 303] width 46 height 25
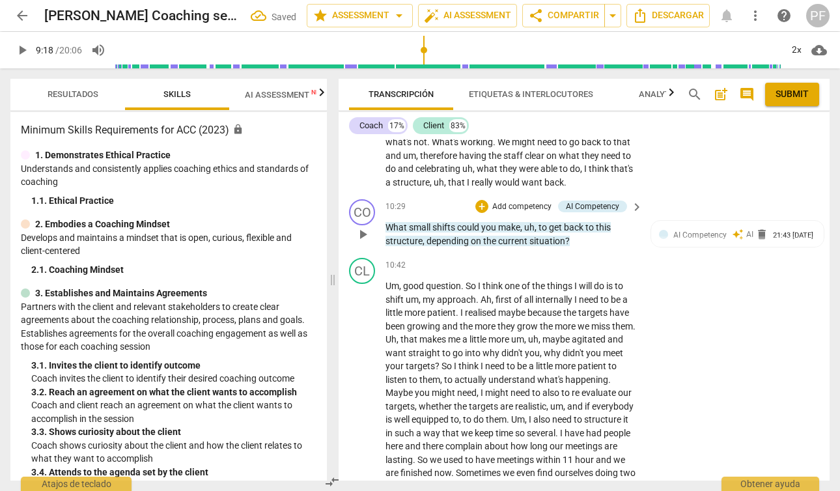
click at [540, 213] on p "Add competency" at bounding box center [522, 207] width 62 height 12
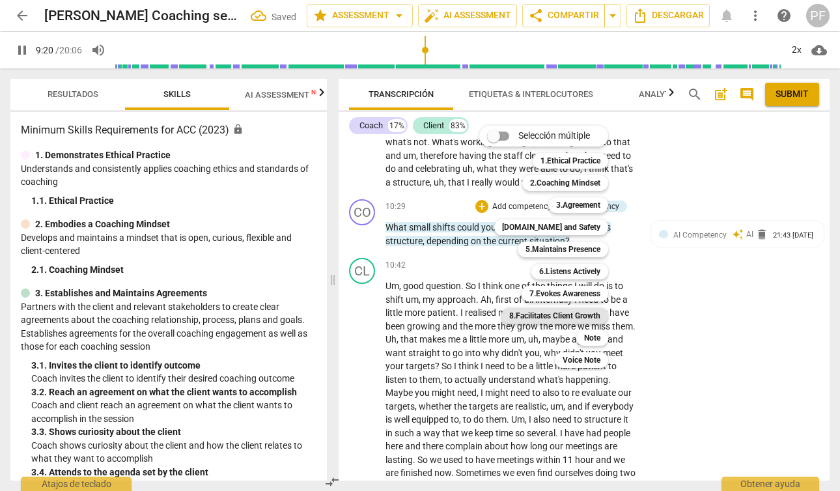
click at [593, 316] on b "8.Facilitates Client Growth" at bounding box center [554, 316] width 91 height 16
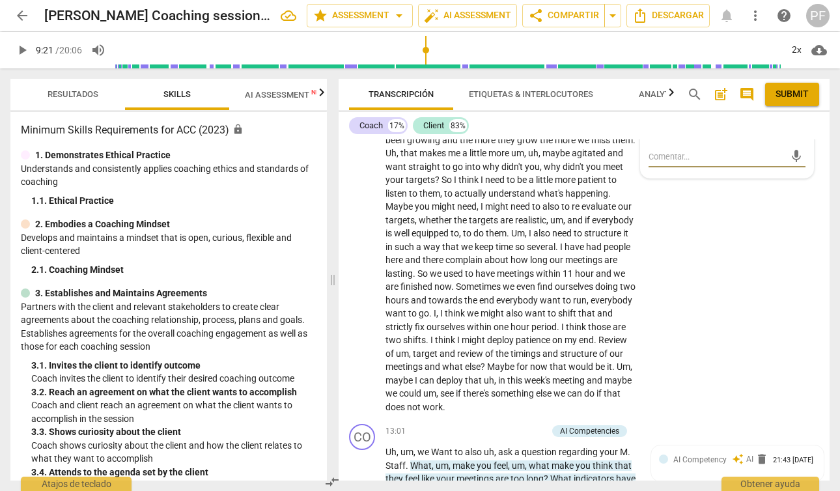
scroll to position [2407, 0]
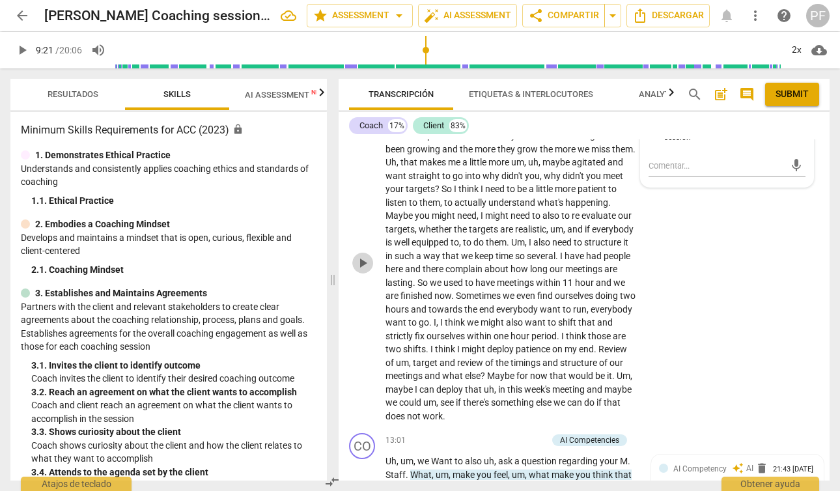
click at [361, 271] on span "play_arrow" at bounding box center [363, 263] width 16 height 16
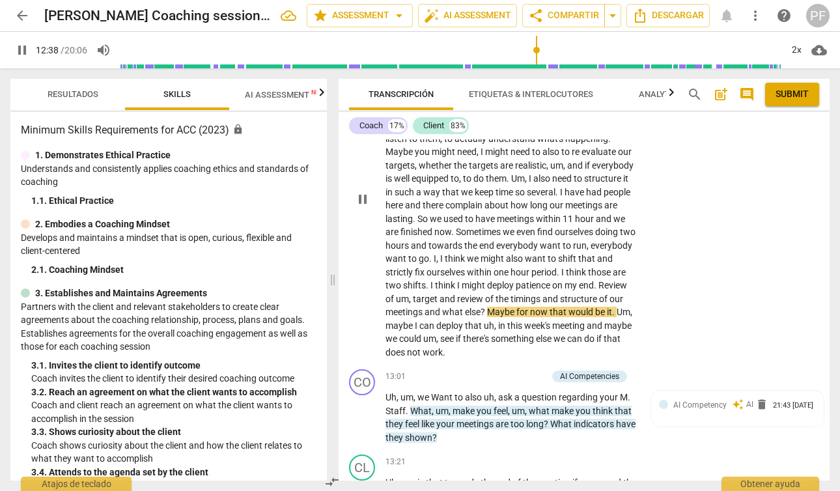
scroll to position [2472, 0]
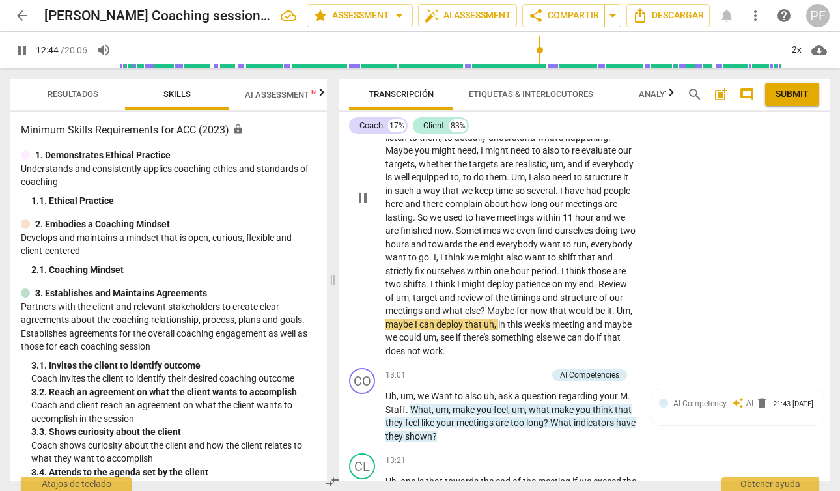
drag, startPoint x: 506, startPoint y: 351, endPoint x: 536, endPoint y: 353, distance: 30.0
click at [510, 351] on p "Um , good question . So I think one of the things I will do is to shift um , my…" at bounding box center [510, 197] width 251 height 320
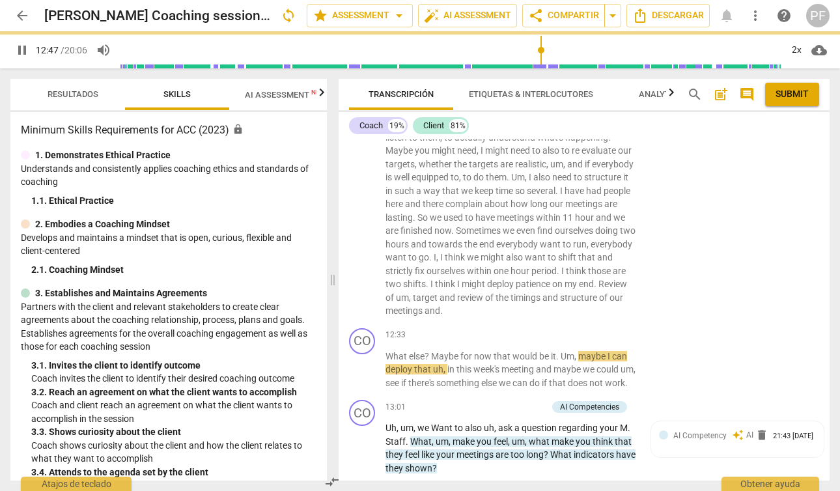
scroll to position [2517, 0]
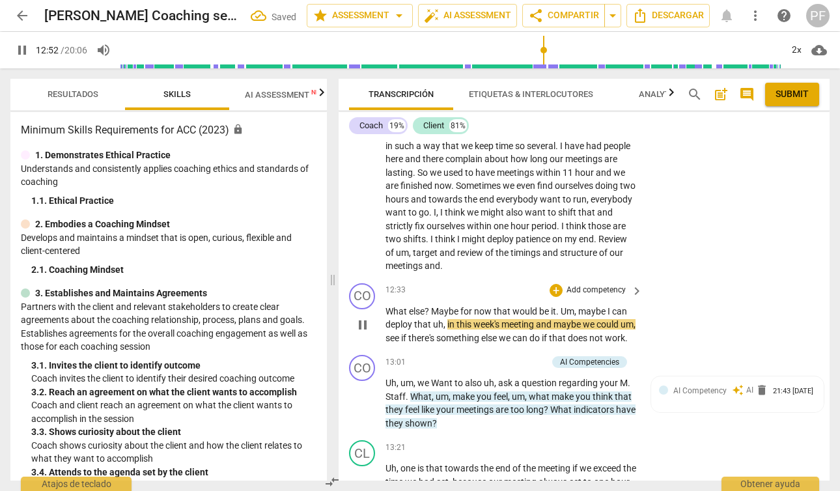
click at [430, 316] on span "?" at bounding box center [427, 311] width 7 height 10
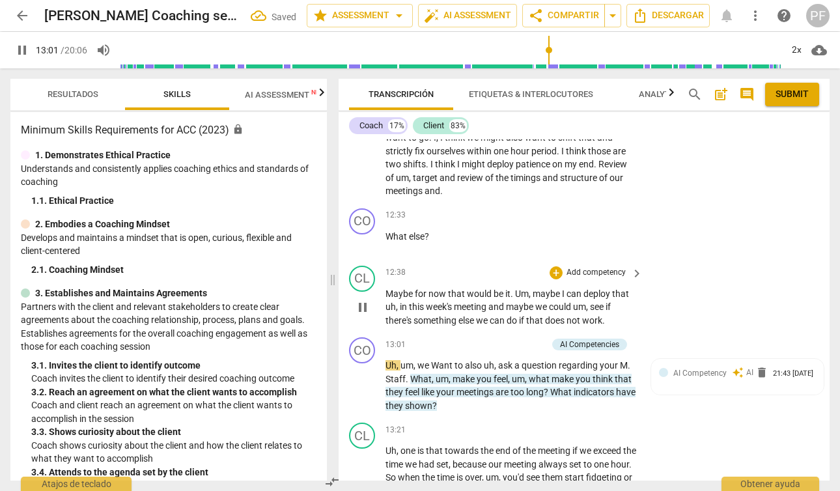
scroll to position [2596, 0]
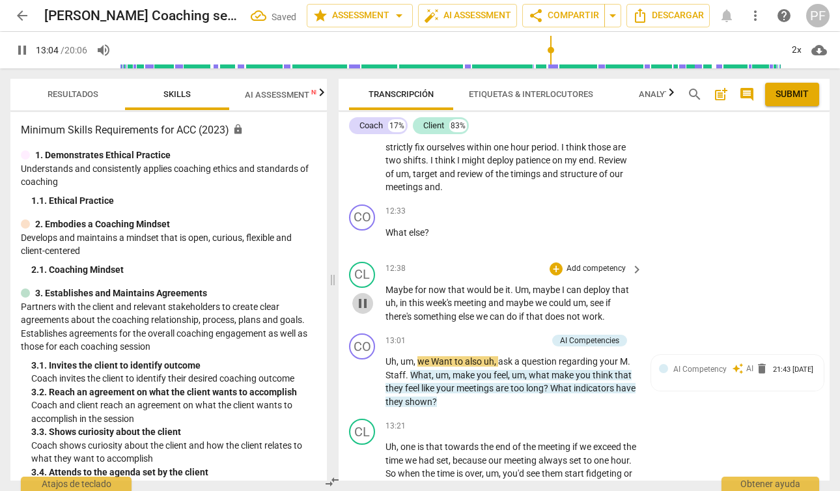
click at [359, 311] on span "pause" at bounding box center [363, 304] width 16 height 16
type input "785"
click at [606, 217] on p "Add competency" at bounding box center [596, 212] width 62 height 12
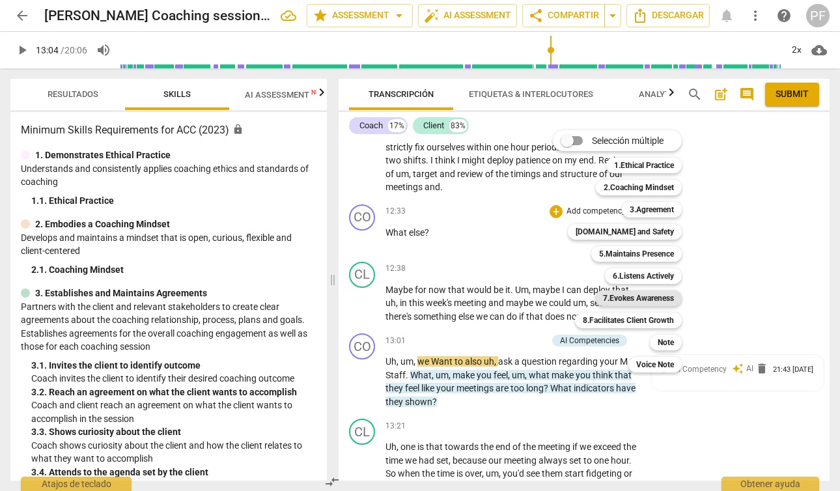
click at [678, 301] on div "7.Evokes Awareness" at bounding box center [638, 298] width 87 height 16
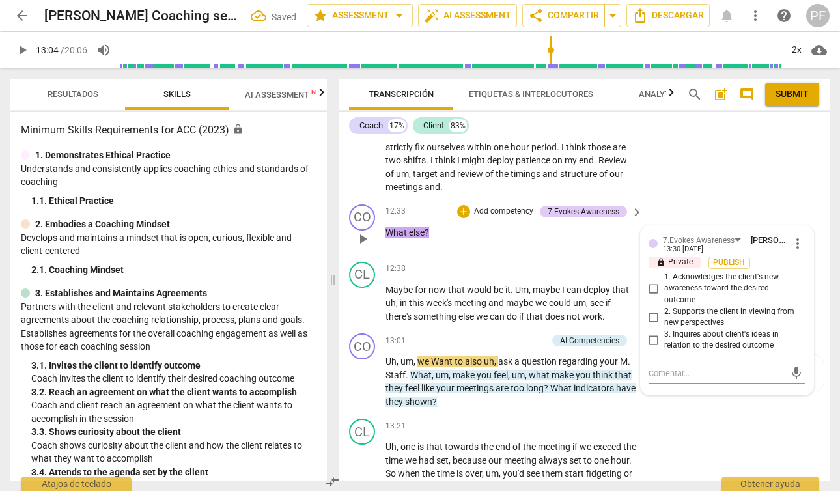
click at [650, 348] on input "3. Inquires about client's ideas in relation to the desired outcome" at bounding box center [653, 340] width 21 height 16
checkbox input "true"
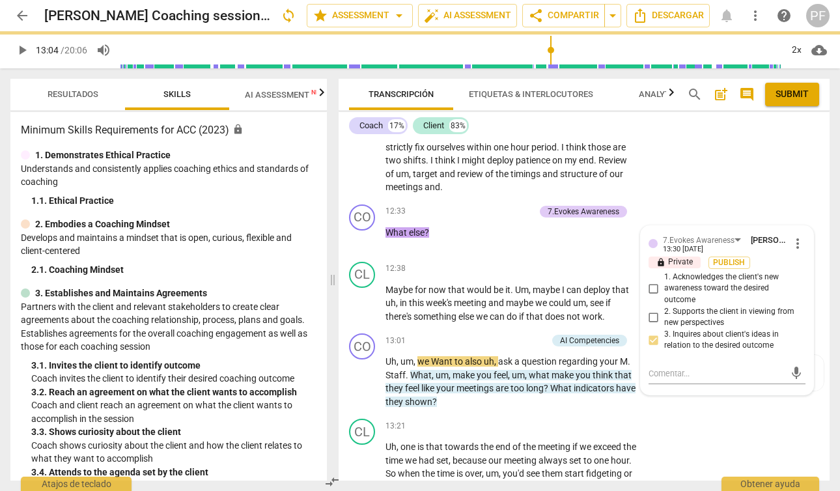
click at [776, 199] on div "CL play_arrow pause 10:42 + Add competency keyboard_arrow_right Um , good quest…" at bounding box center [583, 43] width 491 height 312
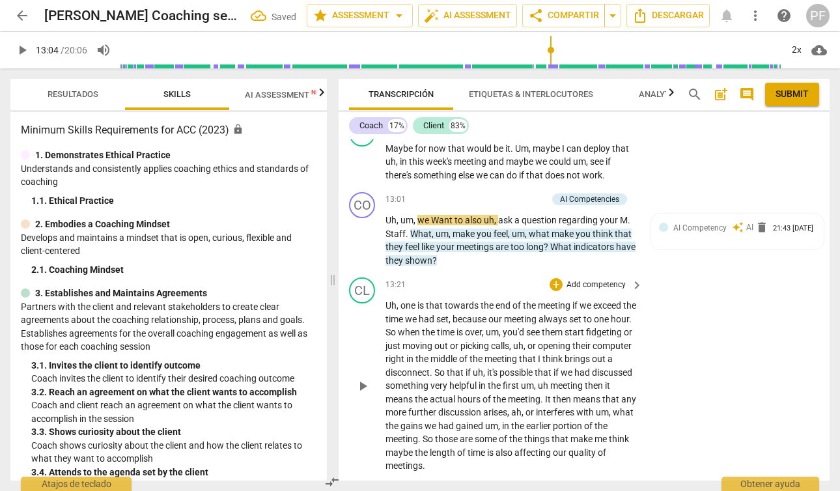
scroll to position [2740, 0]
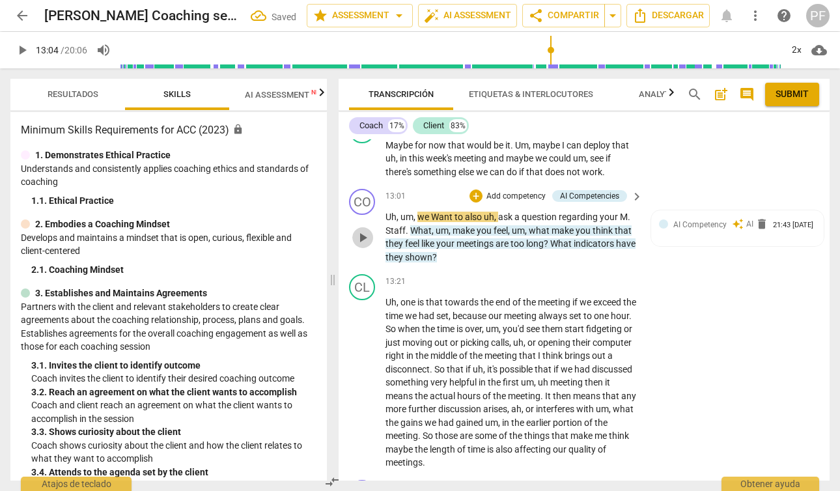
click at [361, 245] on span "play_arrow" at bounding box center [363, 238] width 16 height 16
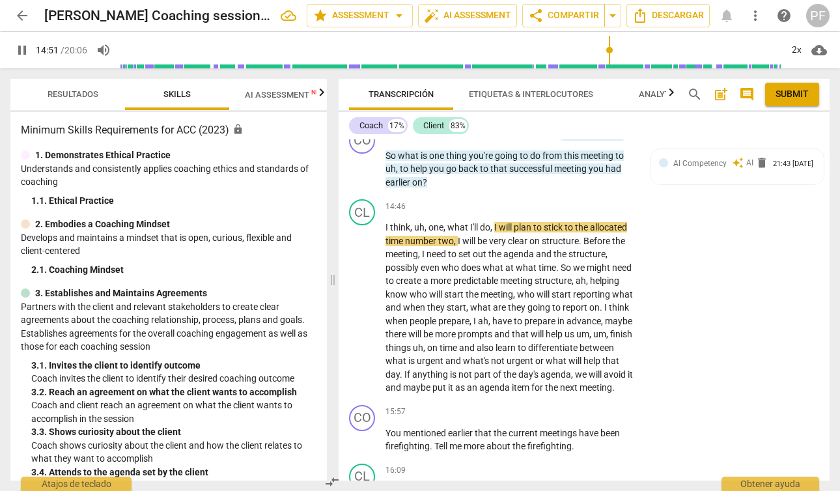
scroll to position [3071, 0]
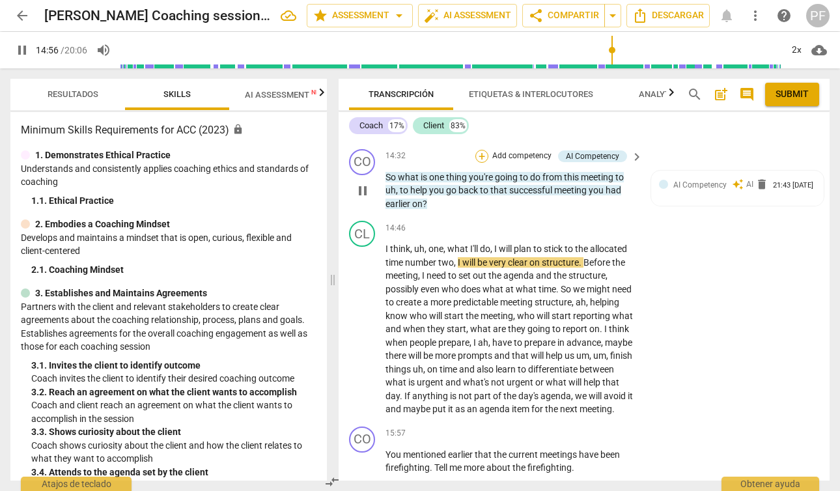
click at [485, 163] on div "+" at bounding box center [481, 156] width 13 height 13
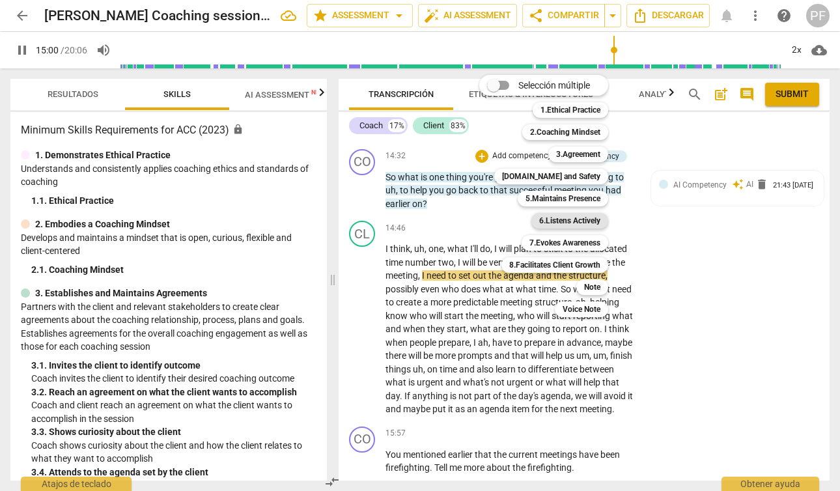
click at [582, 214] on b "6.Listens Actively" at bounding box center [569, 221] width 61 height 16
type input "901"
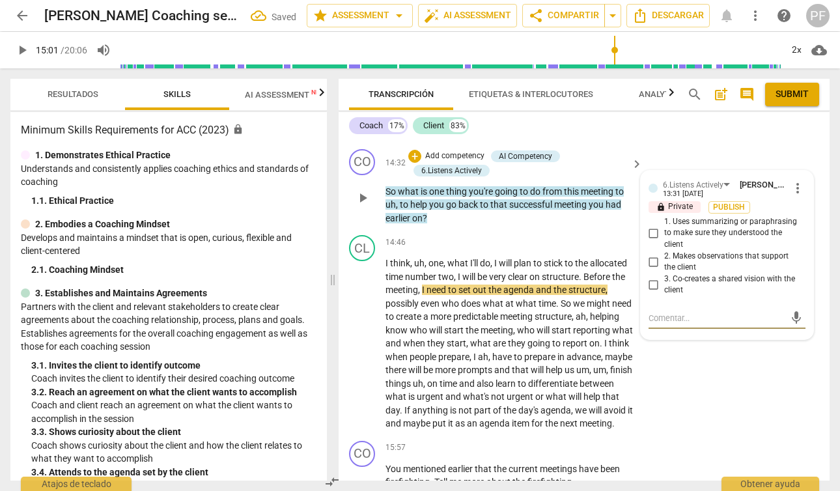
click at [653, 292] on input "3. Co-creates a shared vision with the client" at bounding box center [653, 285] width 21 height 16
checkbox input "true"
click at [672, 329] on div "mic" at bounding box center [726, 318] width 157 height 21
click at [668, 324] on textarea at bounding box center [716, 318] width 136 height 12
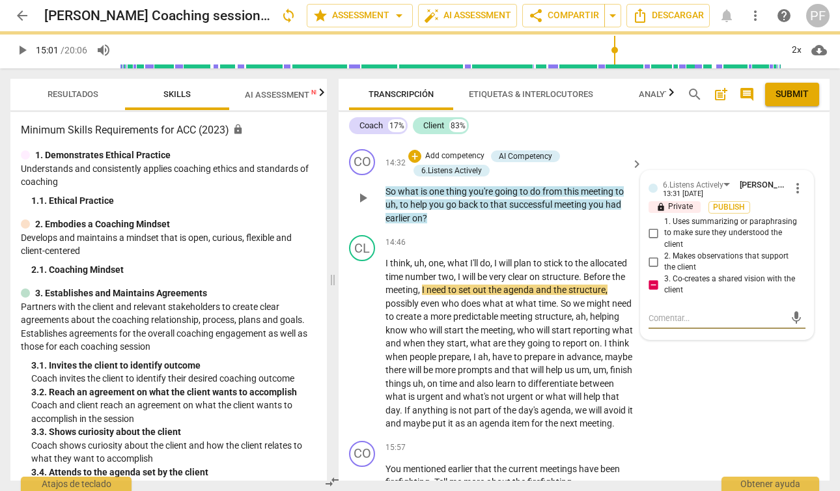
type textarea "i"
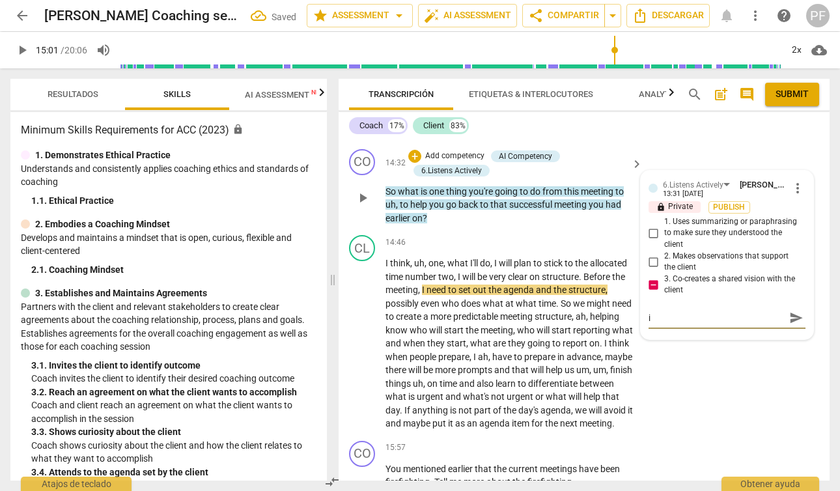
type textarea "it"
type textarea "it w"
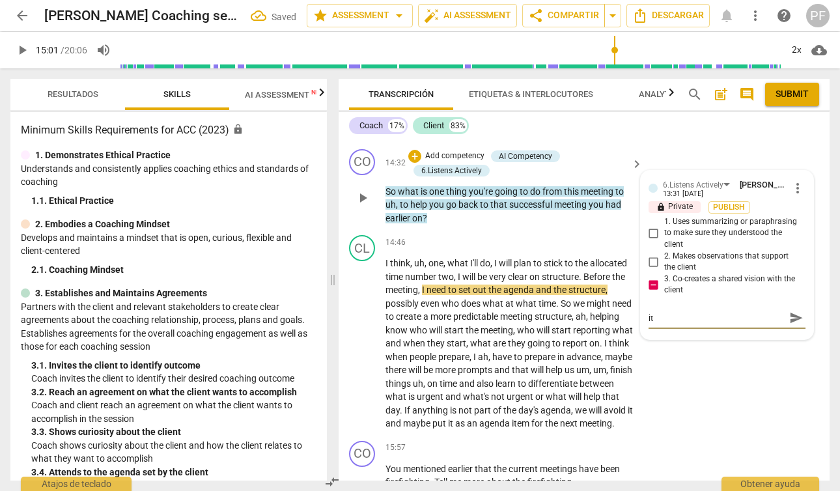
type textarea "it w"
type textarea "it wa"
type textarea "it was"
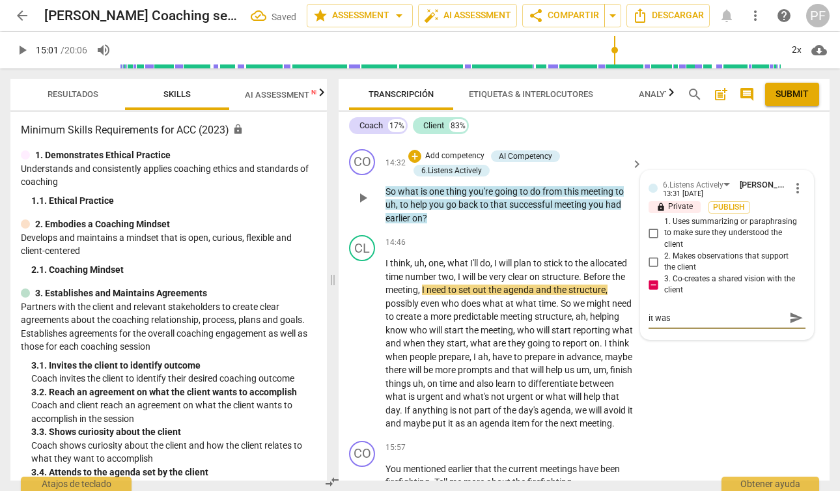
type textarea "it was"
type textarea "it was a"
type textarea "it was al"
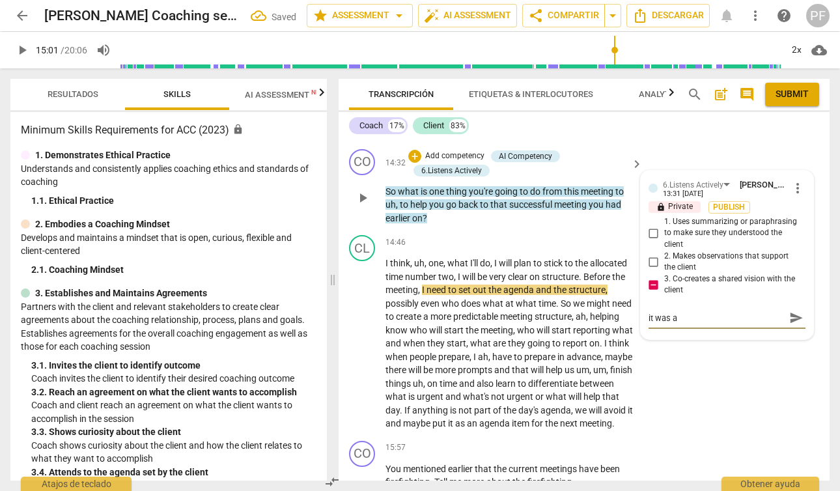
type textarea "it was al"
type textarea "it was alr"
type textarea "it was alre"
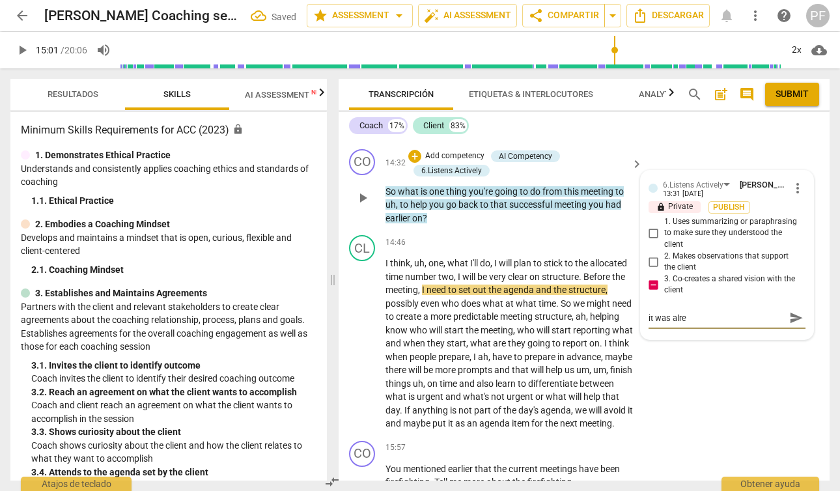
type textarea "it was [PERSON_NAME]"
type textarea "it was alreda"
type textarea "it was alreday"
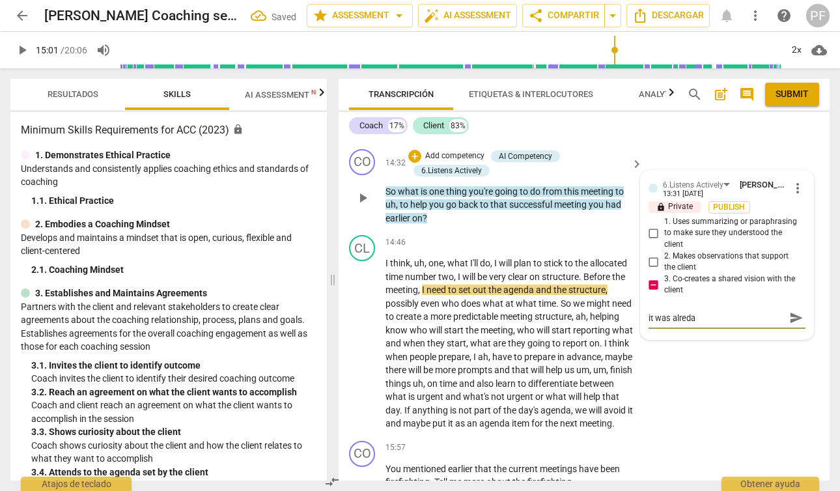
type textarea "it was alreday"
type textarea "it was alreday a"
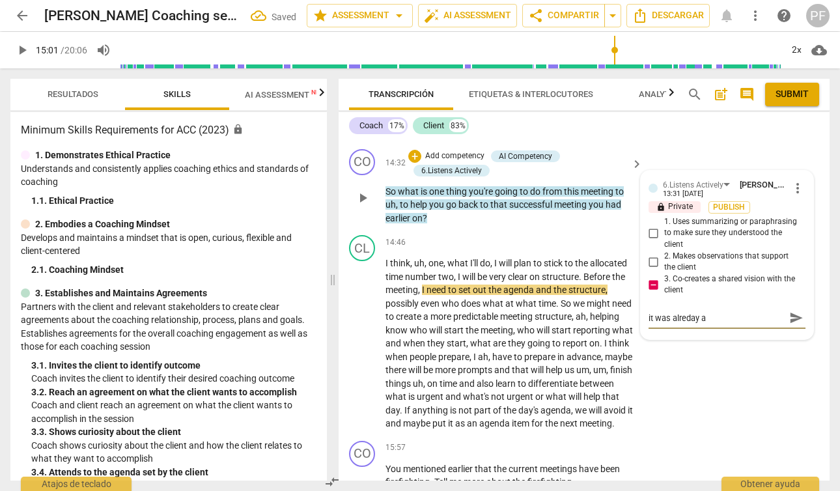
type textarea "it was alreday as"
type textarea "it was alreday ask"
type textarea "it was alreday askd"
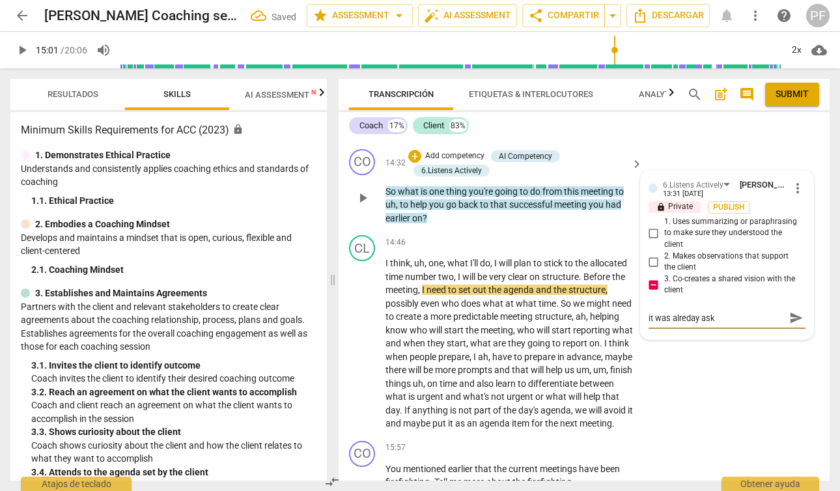
type textarea "it was alreday askd"
click at [711, 324] on textarea "it was alreday askd" at bounding box center [716, 318] width 136 height 12
type textarea "it was [PERSON_NAME] asked"
type input "901"
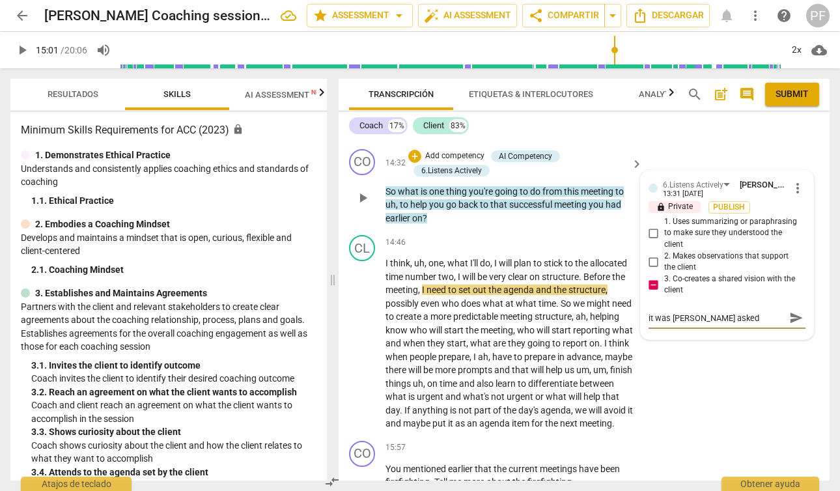
type textarea "it was already asked"
click at [363, 351] on span "play_arrow" at bounding box center [363, 344] width 16 height 16
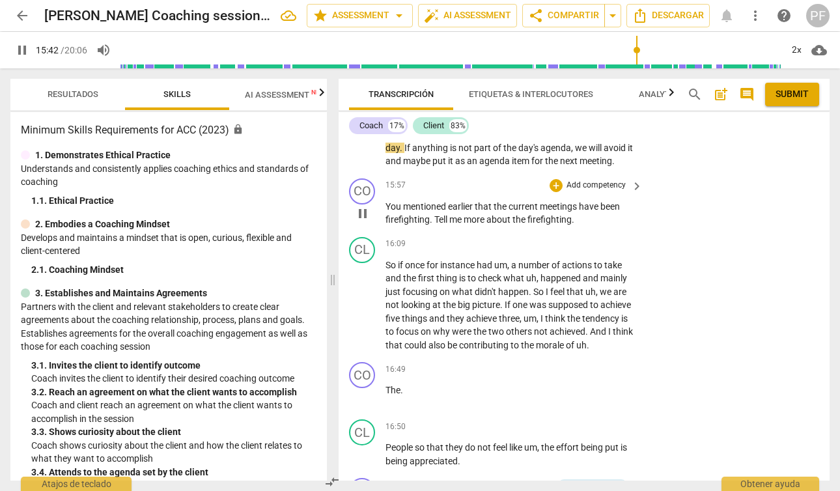
scroll to position [3334, 0]
click at [361, 312] on span "pause" at bounding box center [363, 305] width 16 height 16
type input "948"
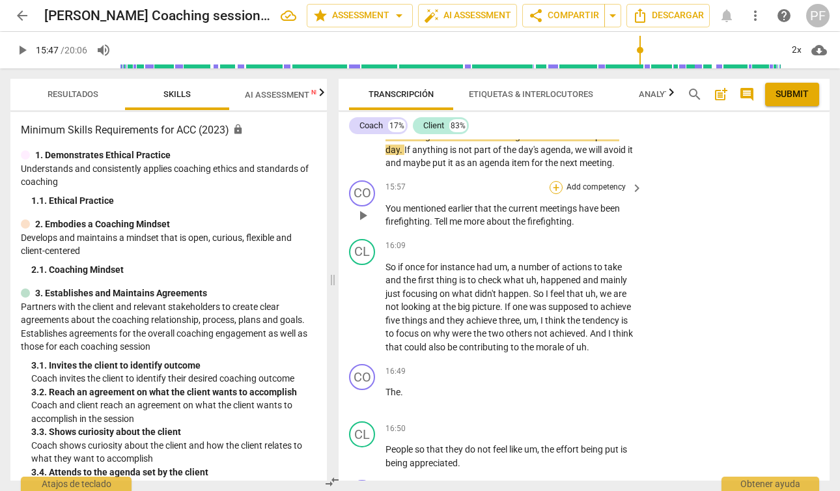
click at [555, 194] on div "+" at bounding box center [555, 187] width 13 height 13
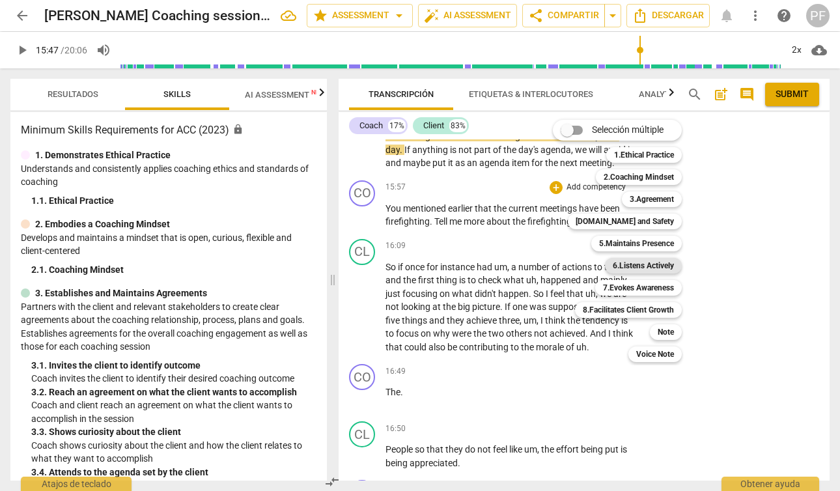
click at [652, 262] on b "6.Listens Actively" at bounding box center [642, 266] width 61 height 16
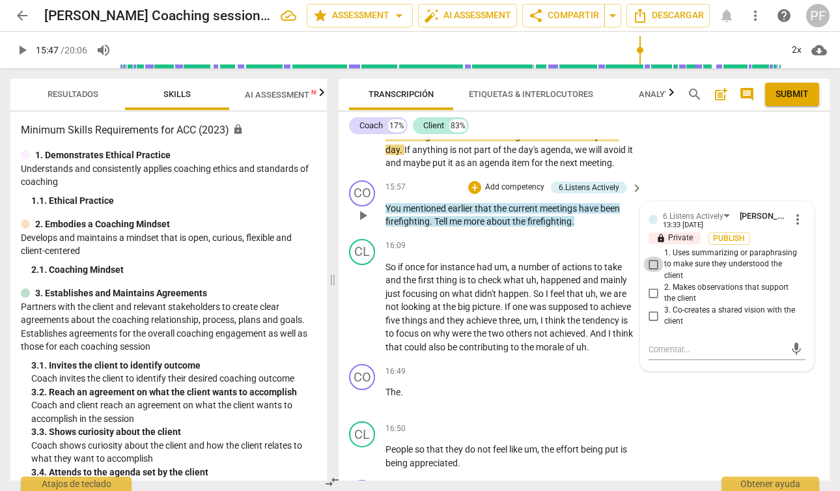
click at [651, 272] on input "1. Uses summarizing or paraphrasing to make sure they understood the client" at bounding box center [653, 264] width 21 height 16
checkbox input "true"
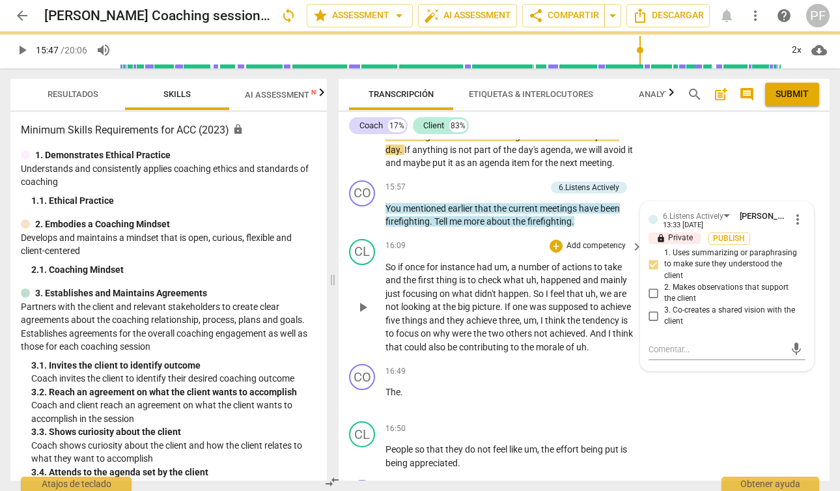
click at [363, 315] on span "play_arrow" at bounding box center [363, 307] width 16 height 16
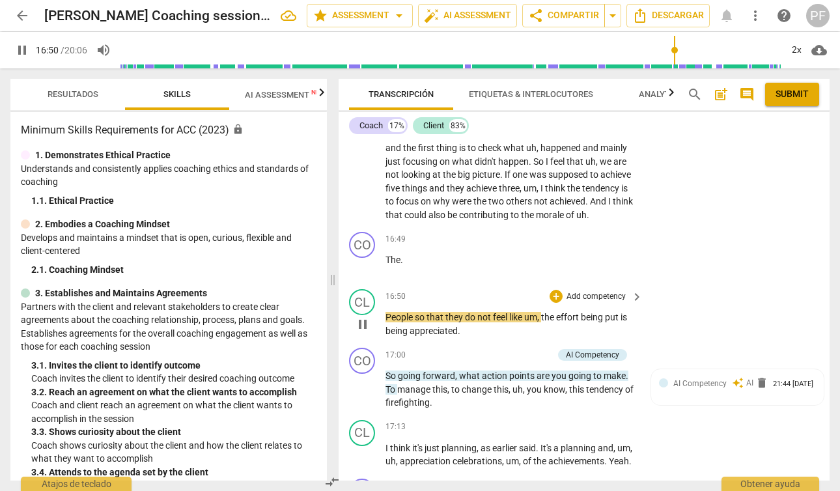
scroll to position [3489, 0]
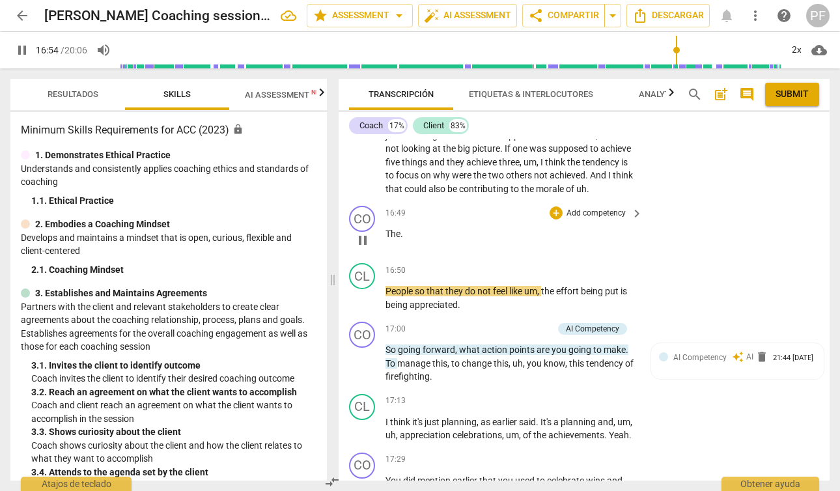
click at [385, 239] on span "The" at bounding box center [392, 233] width 15 height 10
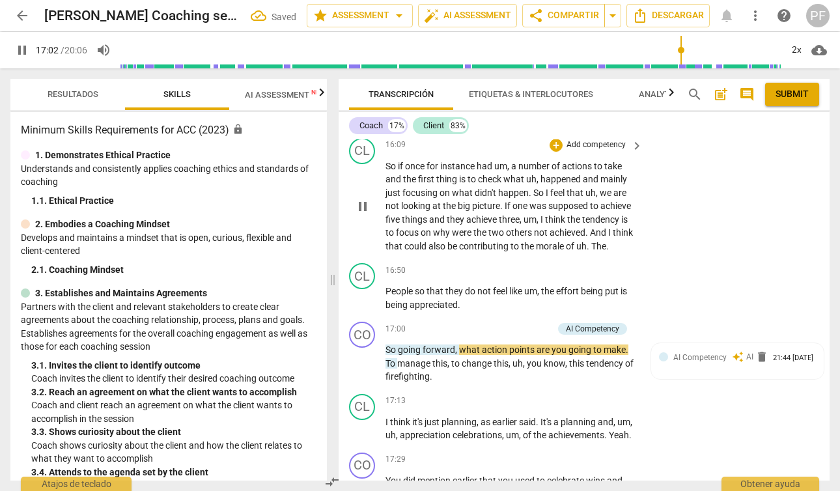
click at [358, 214] on span "pause" at bounding box center [363, 207] width 16 height 16
type input "1024"
click at [387, 296] on span "People" at bounding box center [399, 291] width 29 height 10
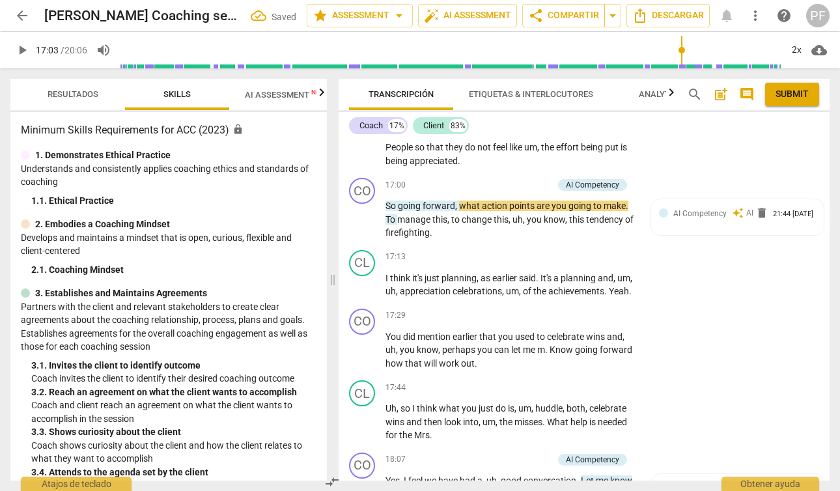
scroll to position [3548, 0]
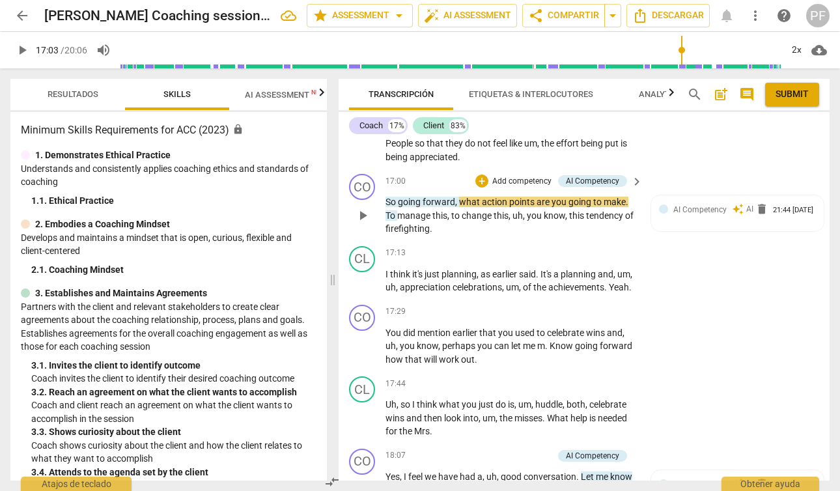
click at [506, 187] on p "Add competency" at bounding box center [522, 182] width 62 height 12
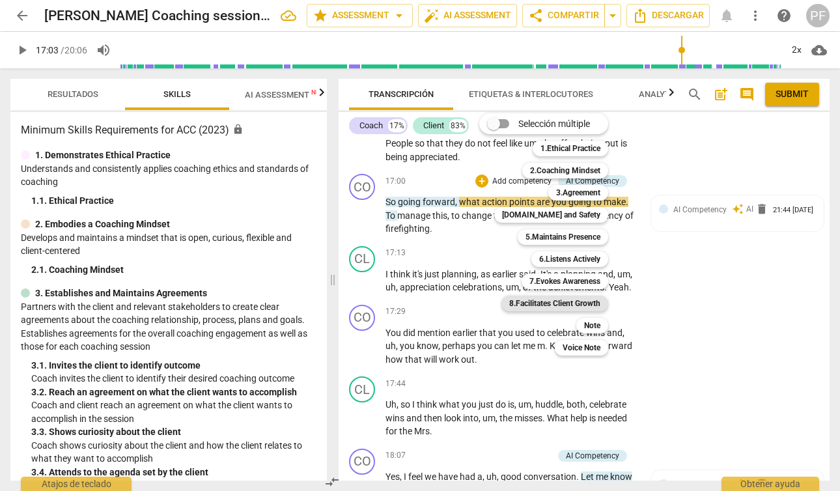
click at [576, 303] on b "8.Facilitates Client Growth" at bounding box center [554, 304] width 91 height 16
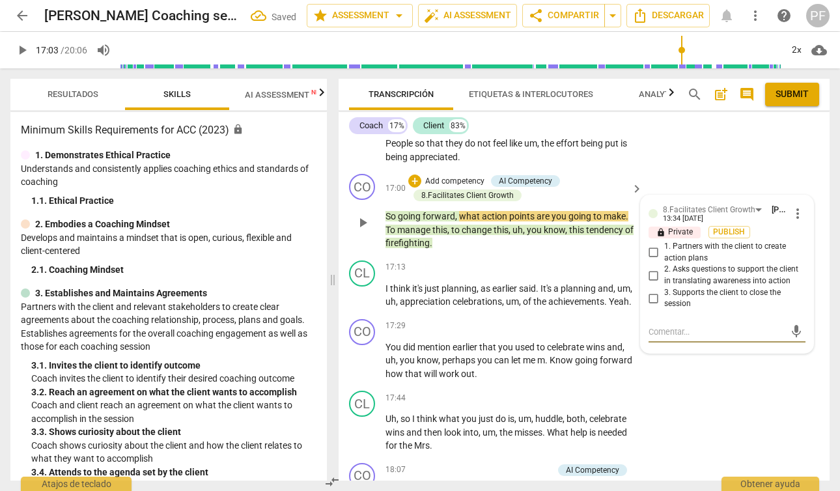
drag, startPoint x: 652, startPoint y: 303, endPoint x: 643, endPoint y: 305, distance: 8.7
click at [652, 260] on input "1. Partners with the client to create action plans" at bounding box center [653, 253] width 21 height 16
checkbox input "true"
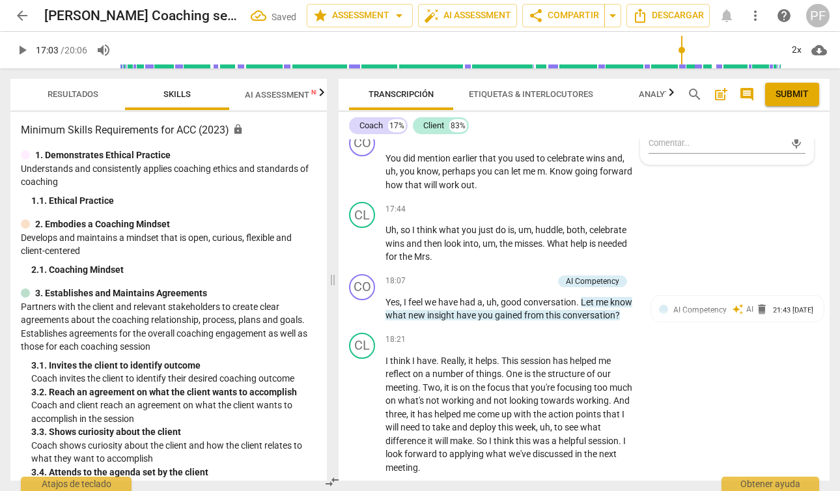
scroll to position [3740, 0]
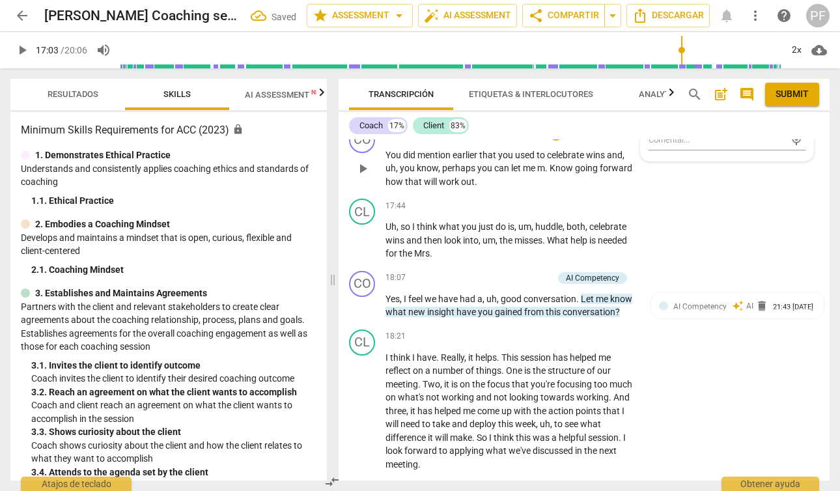
click at [364, 176] on span "play_arrow" at bounding box center [363, 169] width 16 height 16
click at [365, 314] on span "pause" at bounding box center [363, 306] width 16 height 16
type input "1100"
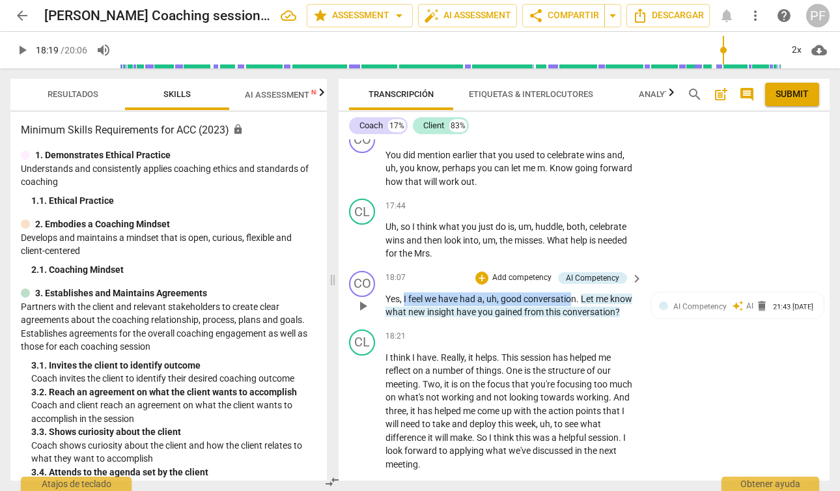
drag, startPoint x: 404, startPoint y: 366, endPoint x: 571, endPoint y: 365, distance: 167.3
click at [571, 319] on p "Yes , I feel we have had a , uh , good conversation . Let me know what new insi…" at bounding box center [510, 305] width 251 height 27
click at [622, 348] on span "keyboard_arrow_down" at bounding box center [620, 348] width 16 height 16
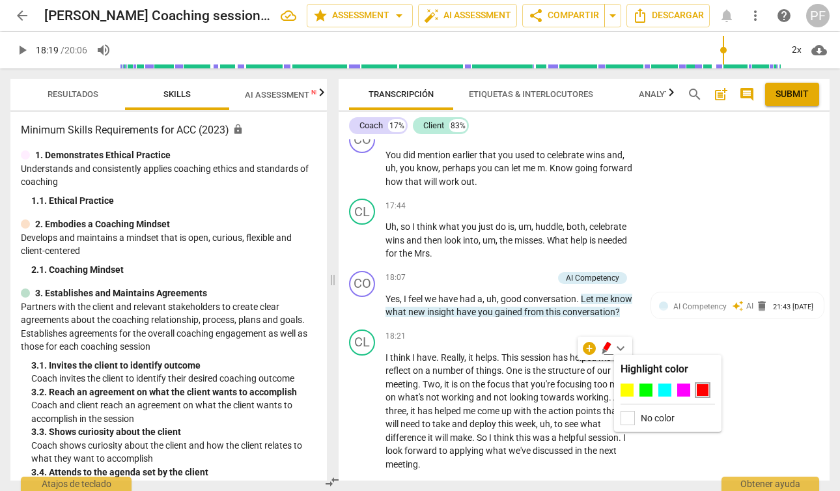
click at [706, 391] on div at bounding box center [702, 389] width 13 height 13
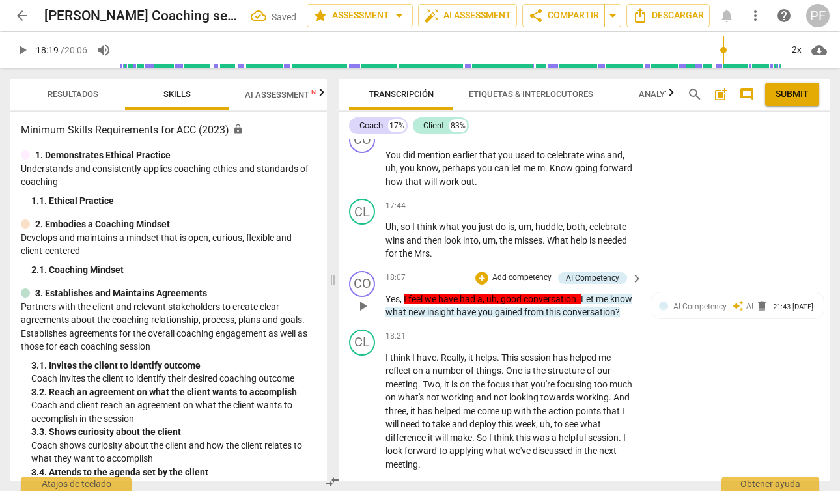
click at [607, 319] on p "Yes , I feel we have had a , uh , good conversation . Let me know what new insi…" at bounding box center [510, 305] width 251 height 27
click at [598, 319] on p "Yes , I feel we have had a , uh , good conversation . Let me know what new insi…" at bounding box center [510, 305] width 251 height 27
click at [540, 284] on p "Add competency" at bounding box center [522, 278] width 62 height 12
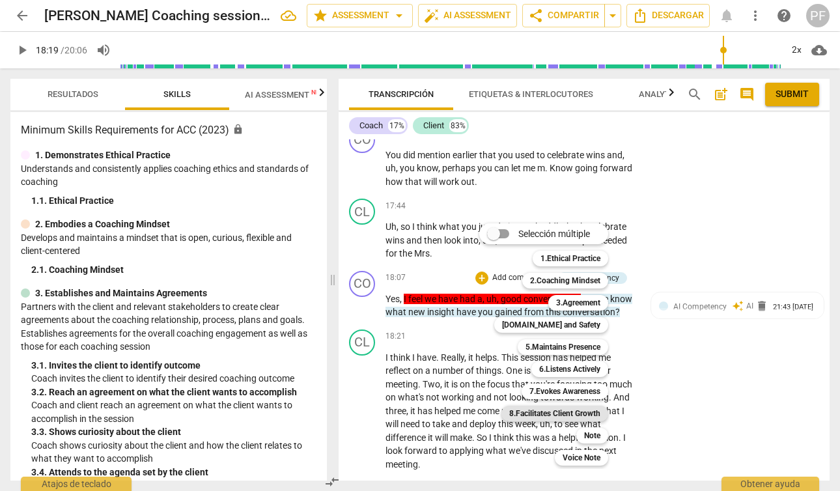
click at [592, 410] on b "8.Facilitates Client Growth" at bounding box center [554, 414] width 91 height 16
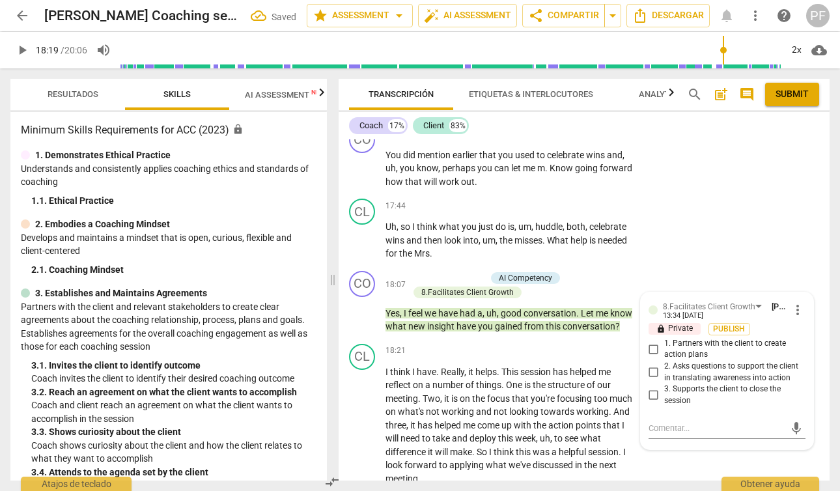
scroll to position [3925, 0]
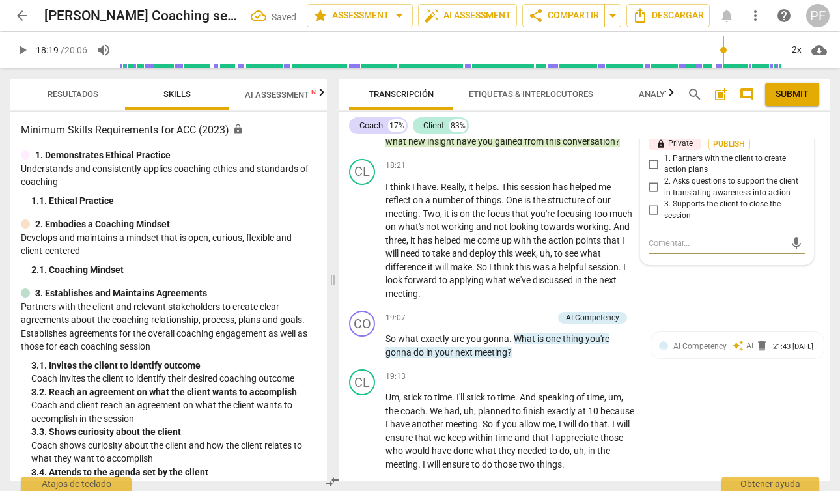
click at [752, 221] on span "3. Supports the client to close the session" at bounding box center [732, 210] width 136 height 23
click at [664, 218] on input "3. Supports the client to close the session" at bounding box center [653, 210] width 21 height 16
checkbox input "true"
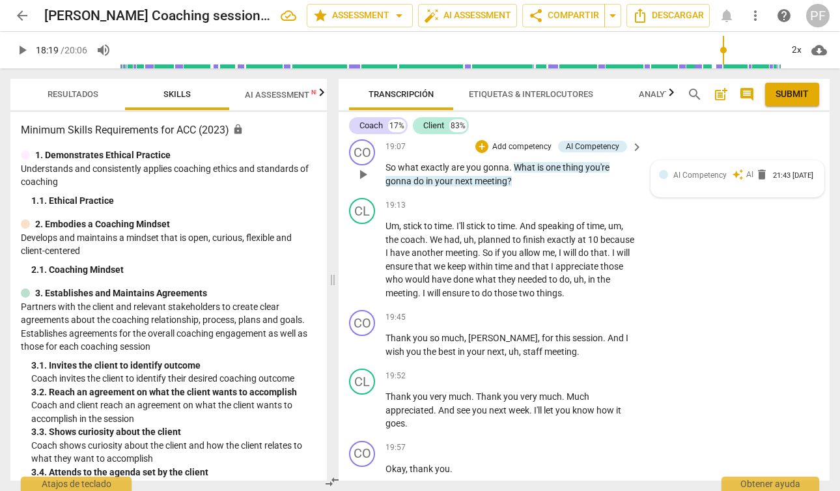
scroll to position [4097, 0]
click at [530, 152] on p "Add competency" at bounding box center [522, 147] width 62 height 12
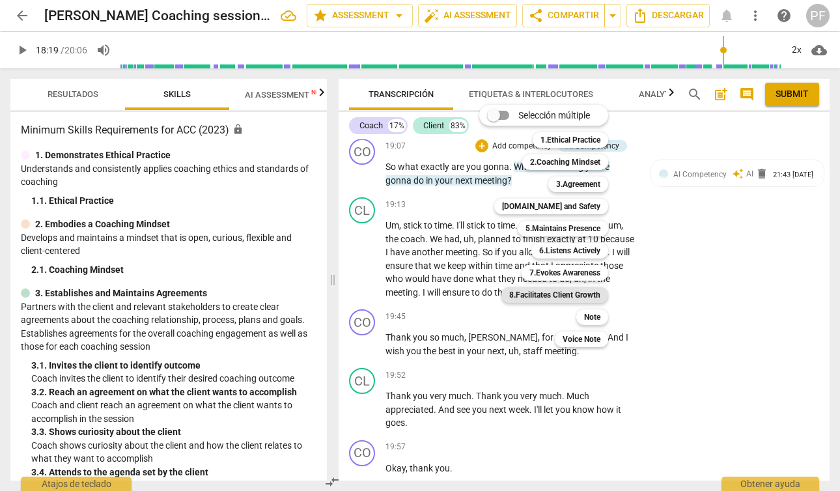
click at [590, 295] on b "8.Facilitates Client Growth" at bounding box center [554, 295] width 91 height 16
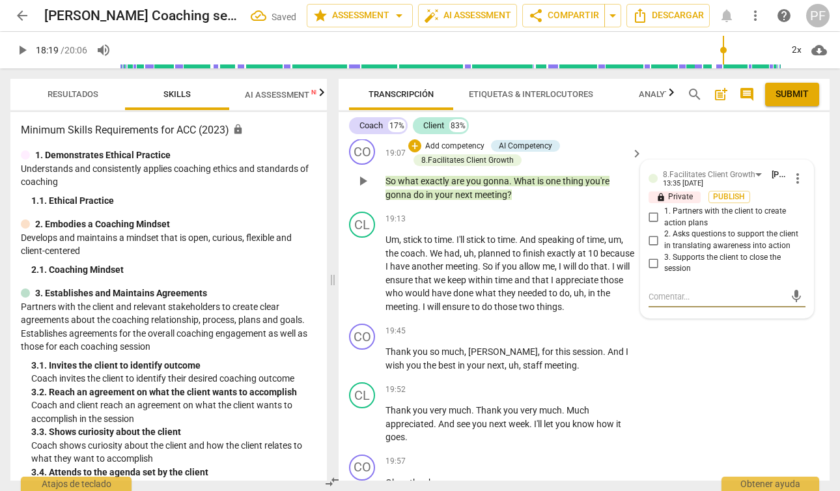
click at [651, 225] on input "1. Partners with the client to create action plans" at bounding box center [653, 218] width 21 height 16
checkbox input "true"
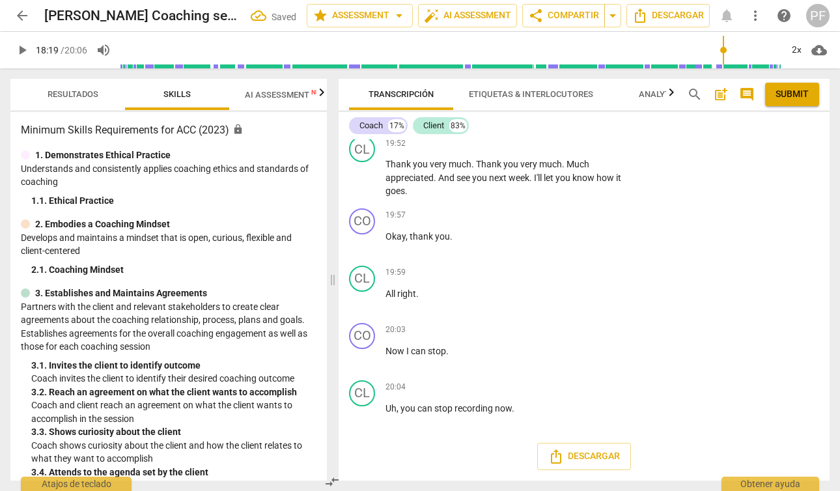
scroll to position [4423, 0]
